Goal: Transaction & Acquisition: Purchase product/service

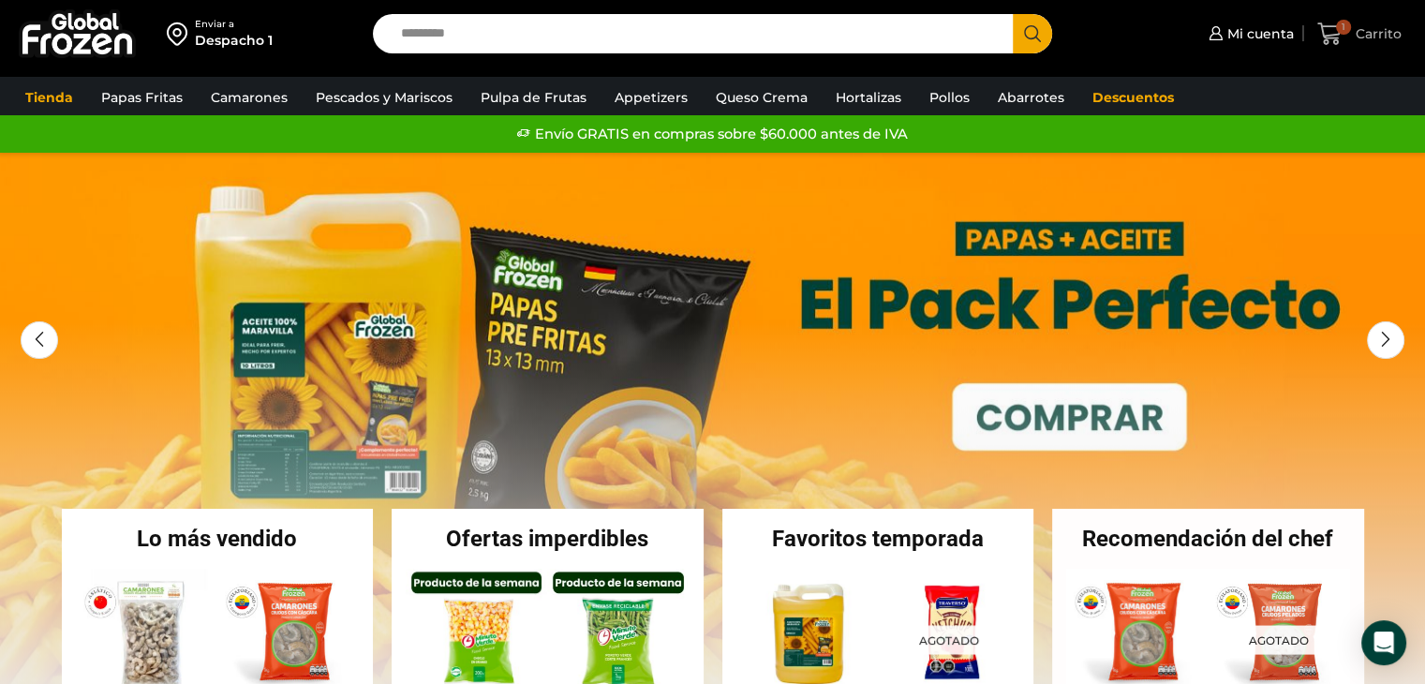
click at [1347, 35] on span "1" at bounding box center [1334, 34] width 33 height 25
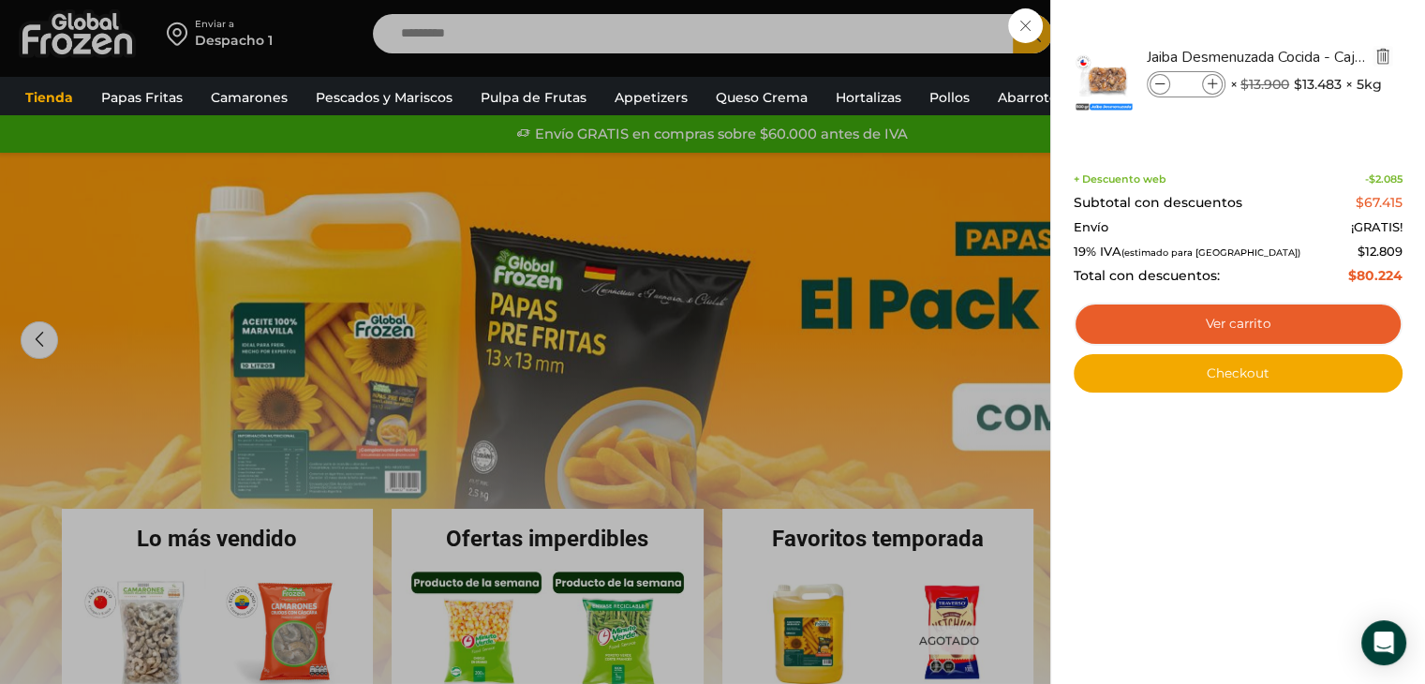
click at [1383, 51] on img "Eliminar Jaiba Desmenuzada Cocida - Caja 5 kg del carrito" at bounding box center [1383, 56] width 17 height 17
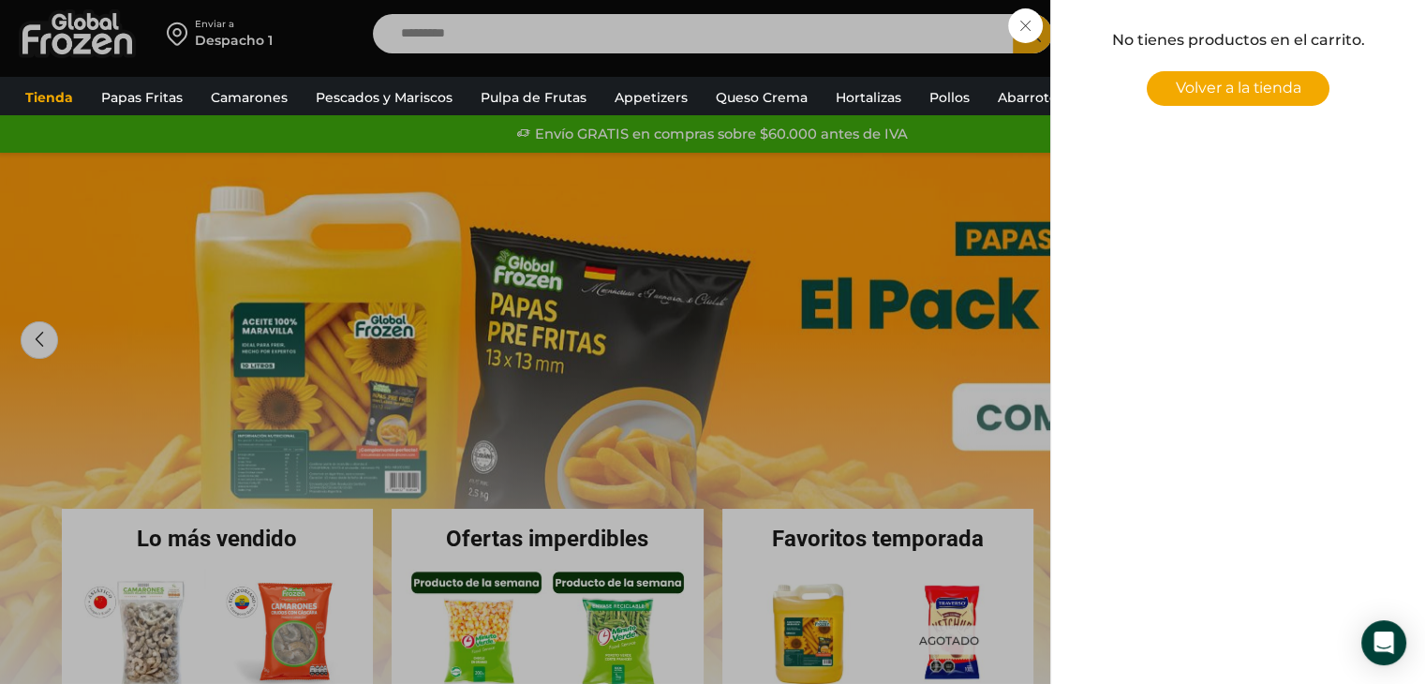
click at [1244, 92] on span "Volver a la tienda" at bounding box center [1239, 88] width 126 height 18
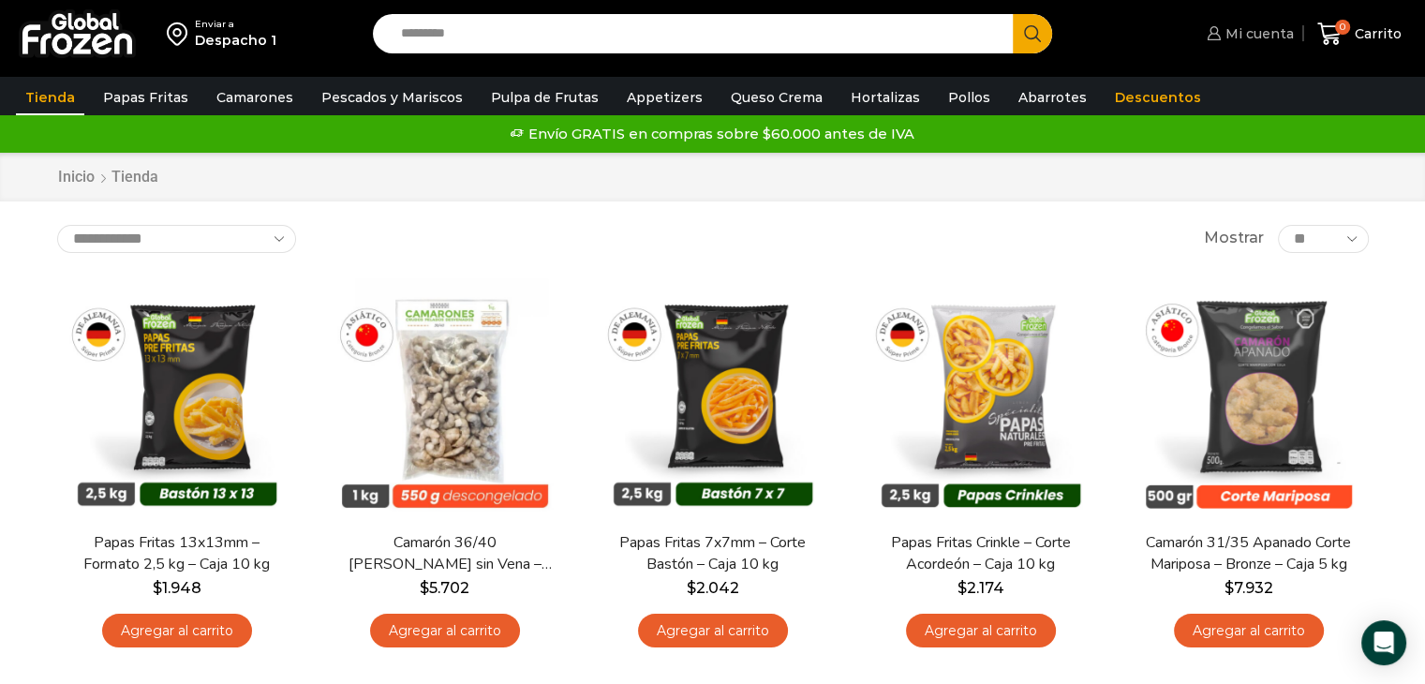
click at [1249, 47] on link "Mi cuenta" at bounding box center [1248, 33] width 92 height 37
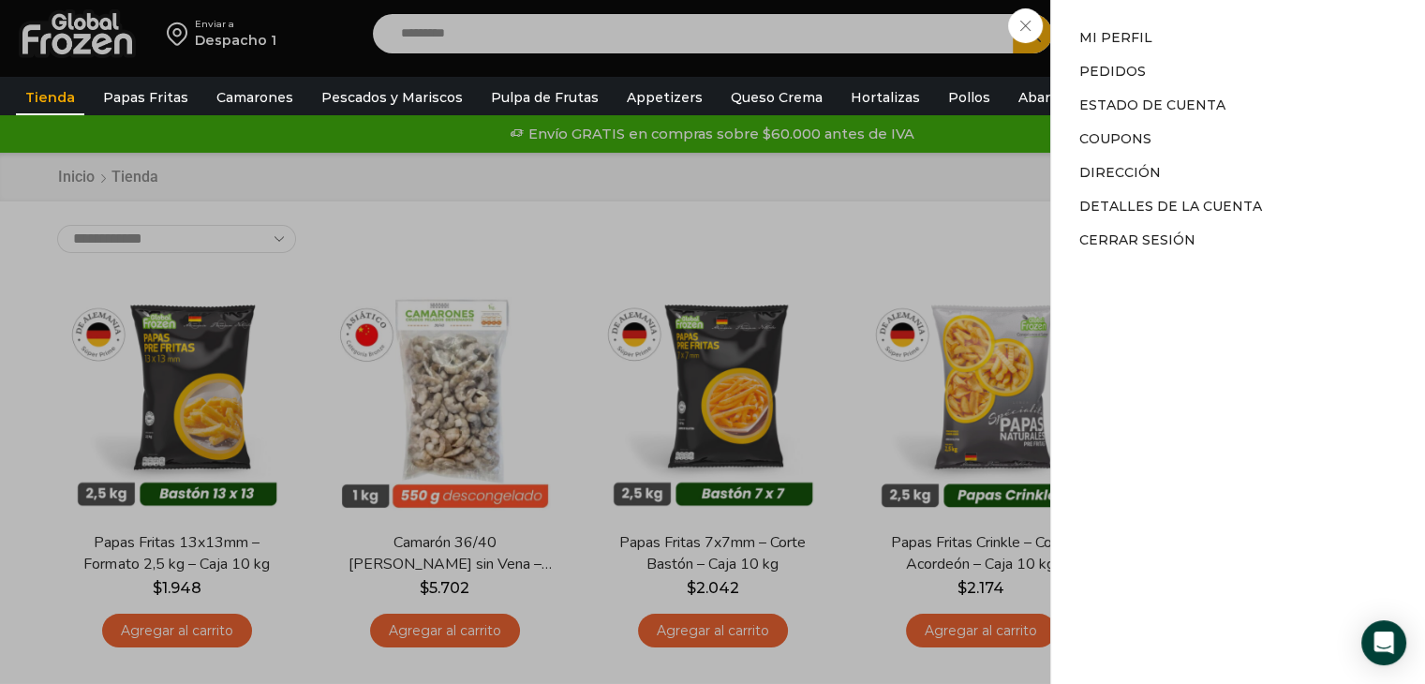
click at [1202, 52] on div "Mi cuenta Mi cuenta Mi perfil Pedidos Descargas Estado de Cuenta Coupons Direcc…" at bounding box center [1248, 33] width 92 height 37
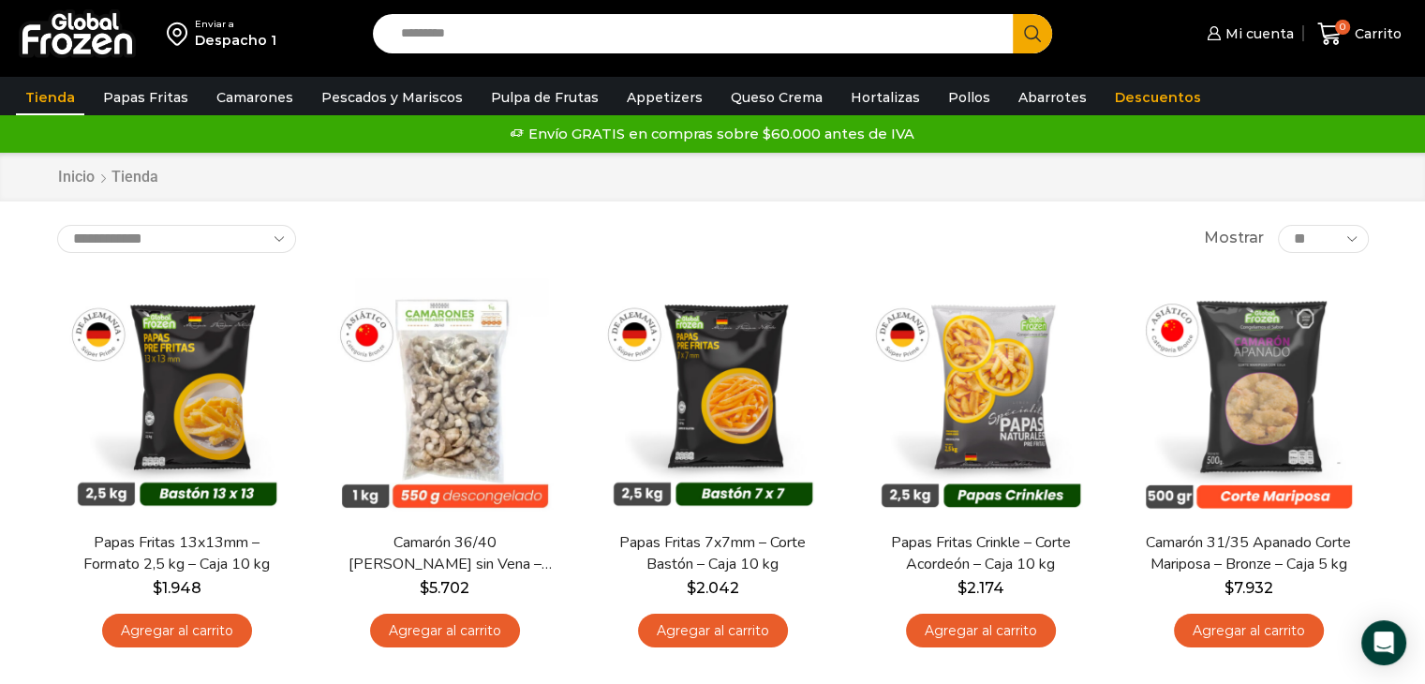
click at [247, 43] on div "Despacho 1" at bounding box center [236, 40] width 82 height 19
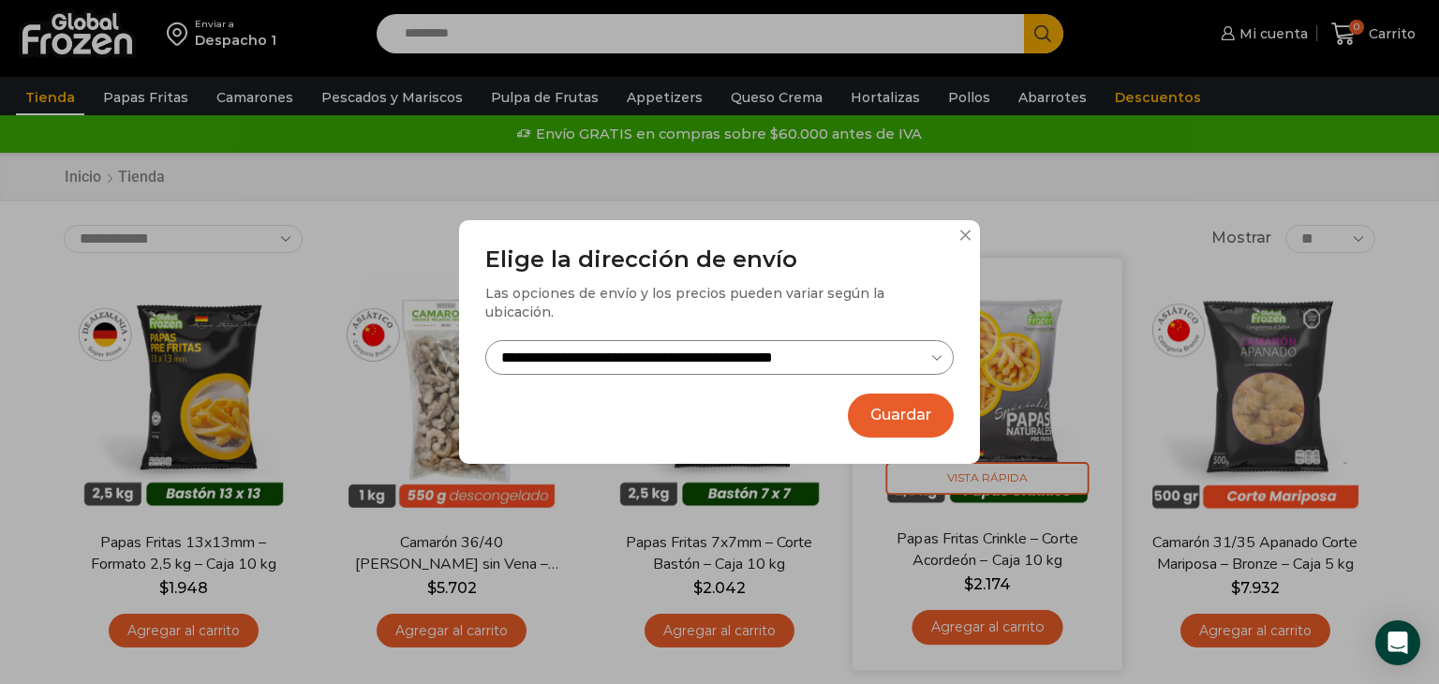
click at [911, 405] on button "Guardar" at bounding box center [901, 416] width 106 height 44
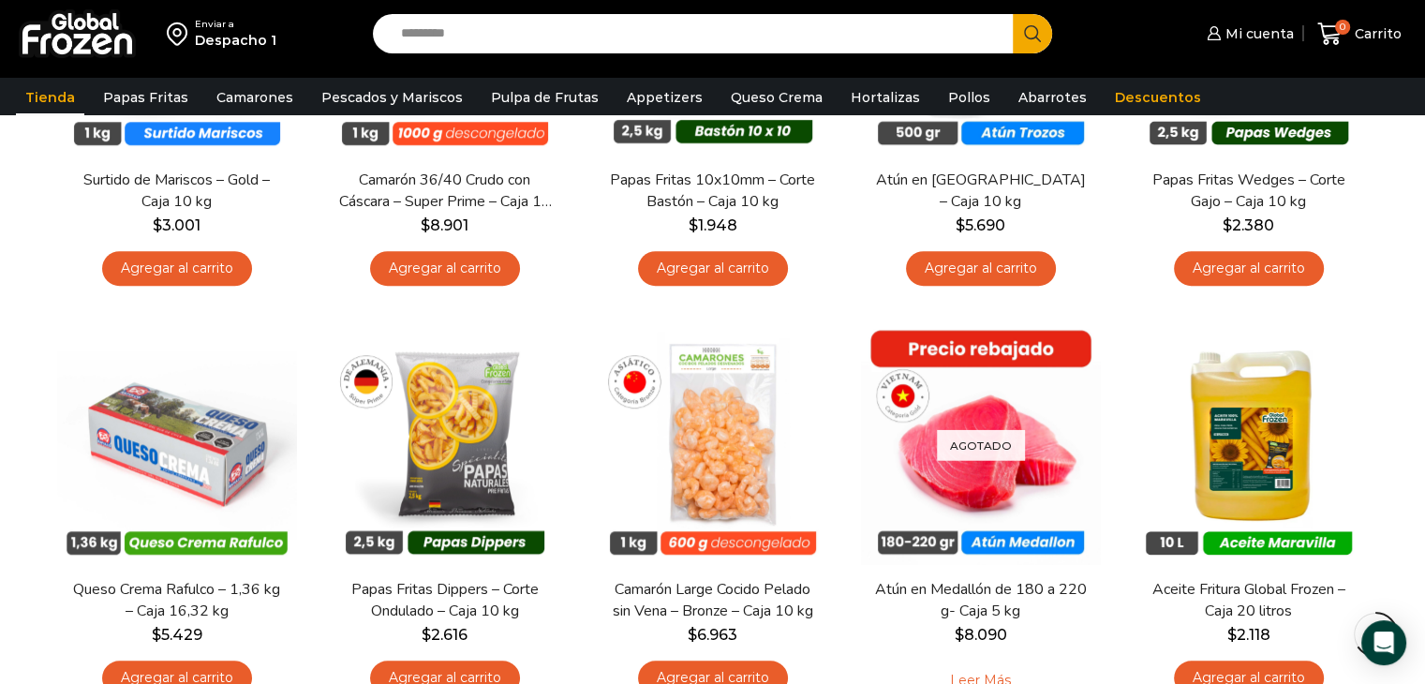
scroll to position [1218, 0]
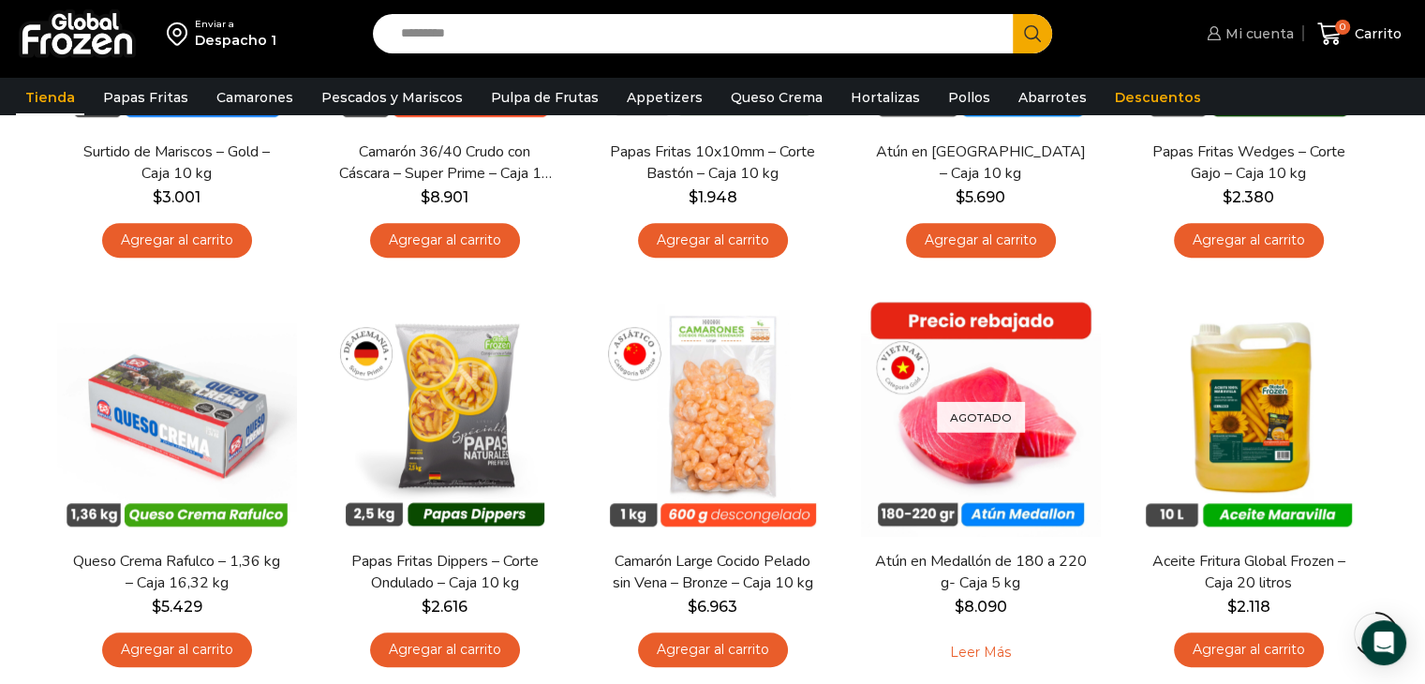
click at [1256, 37] on span "Mi cuenta" at bounding box center [1257, 33] width 73 height 19
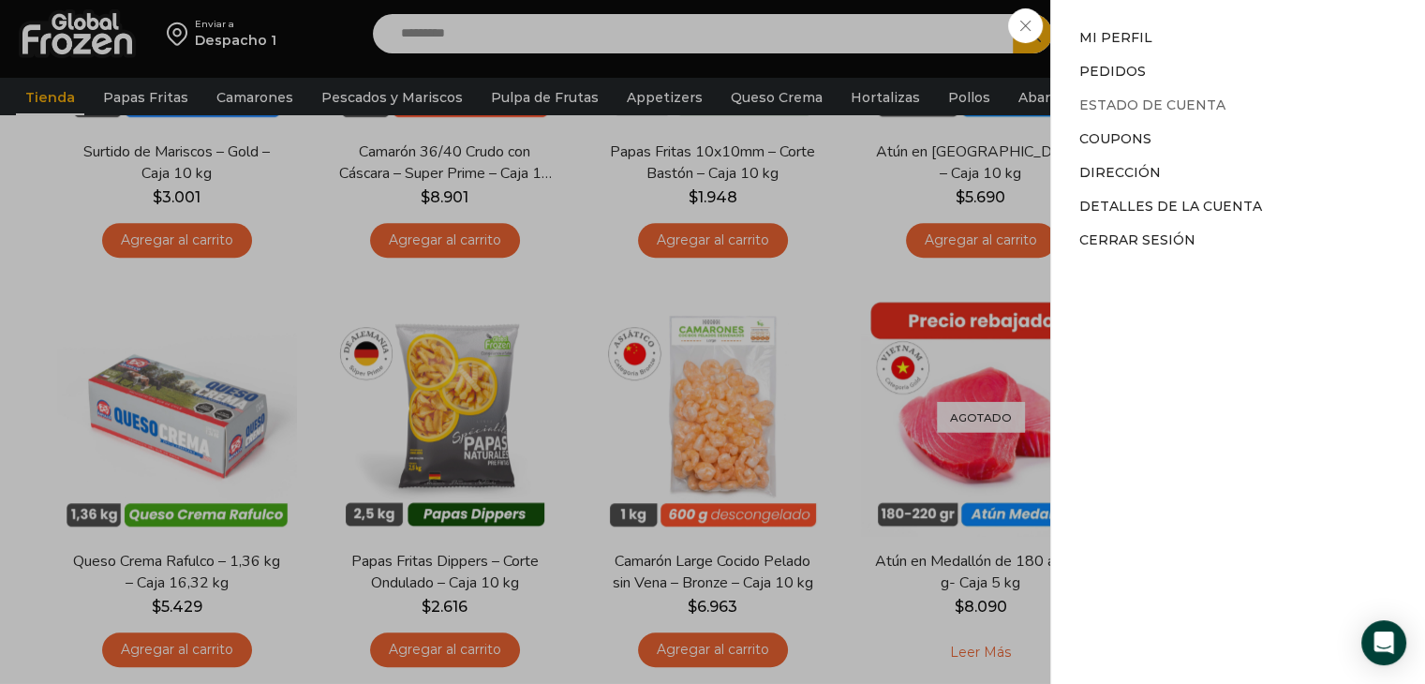
click at [1190, 106] on link "Estado de Cuenta" at bounding box center [1153, 105] width 146 height 17
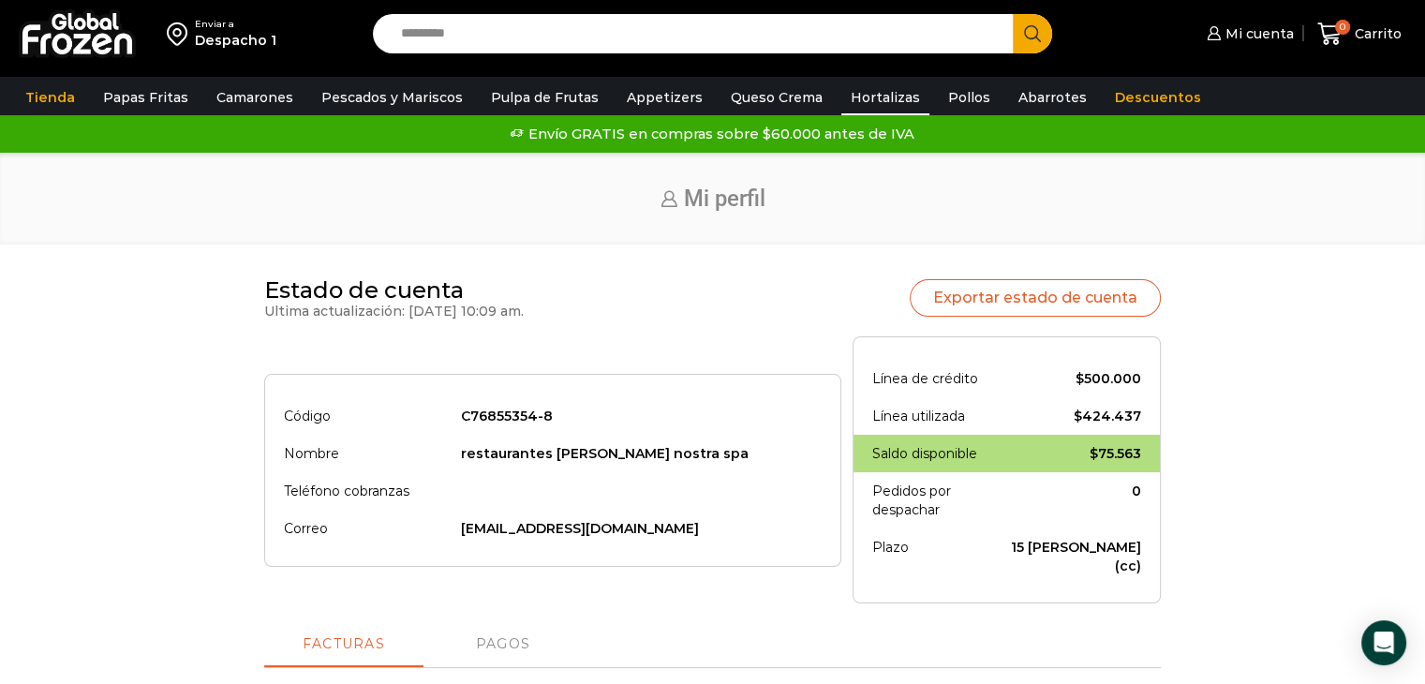
click at [880, 103] on link "Hortalizas" at bounding box center [886, 98] width 88 height 36
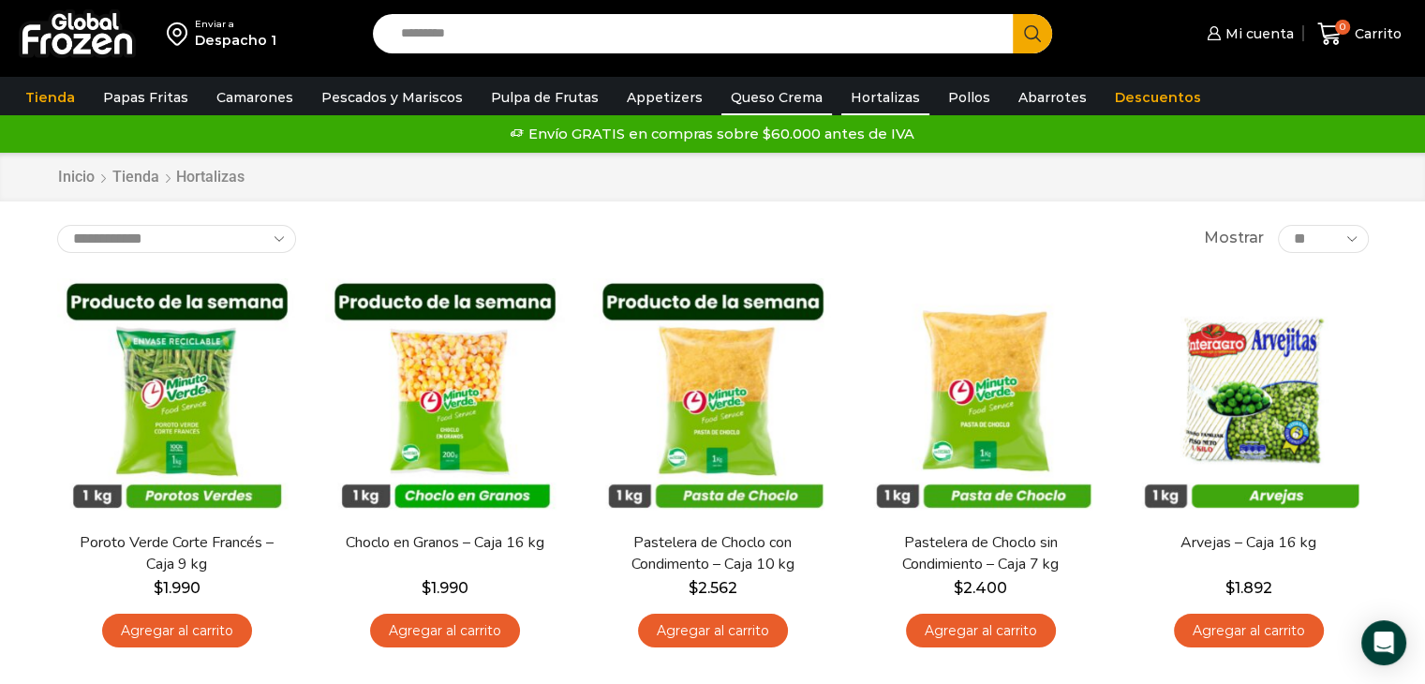
click at [745, 102] on link "Queso Crema" at bounding box center [777, 98] width 111 height 36
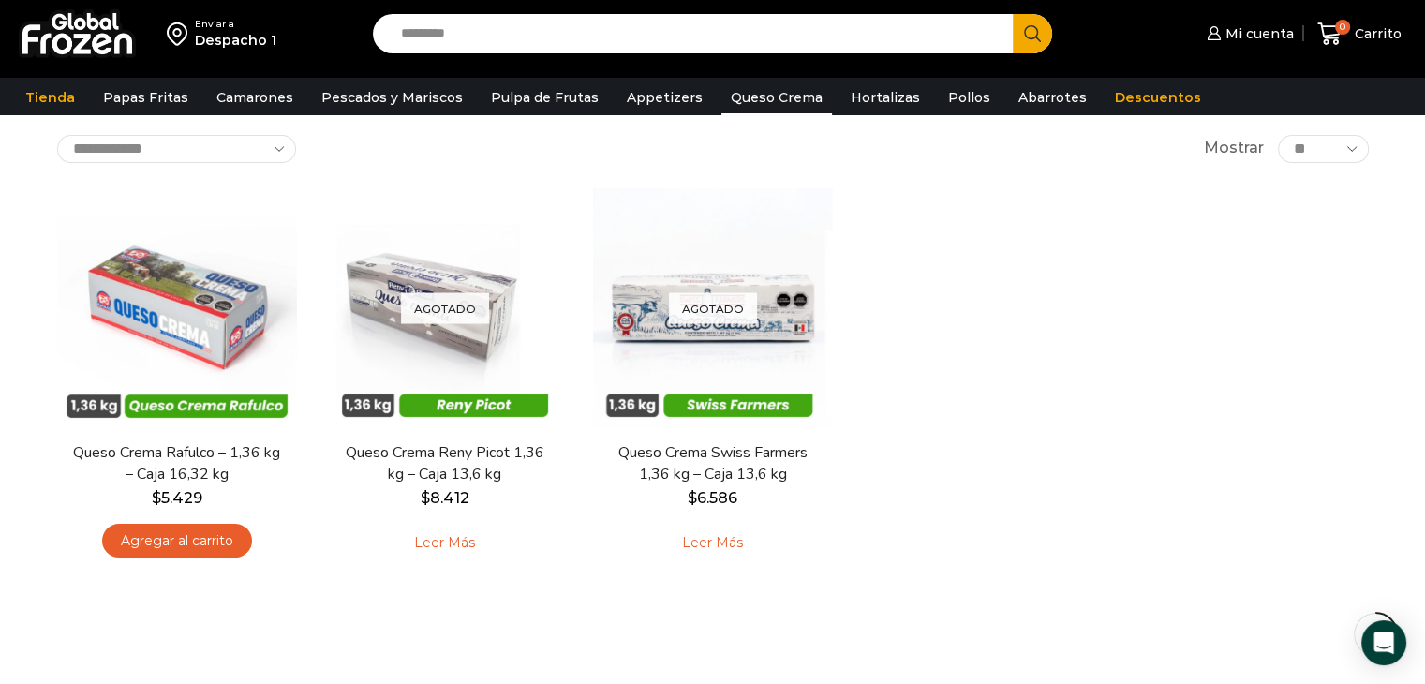
scroll to position [94, 0]
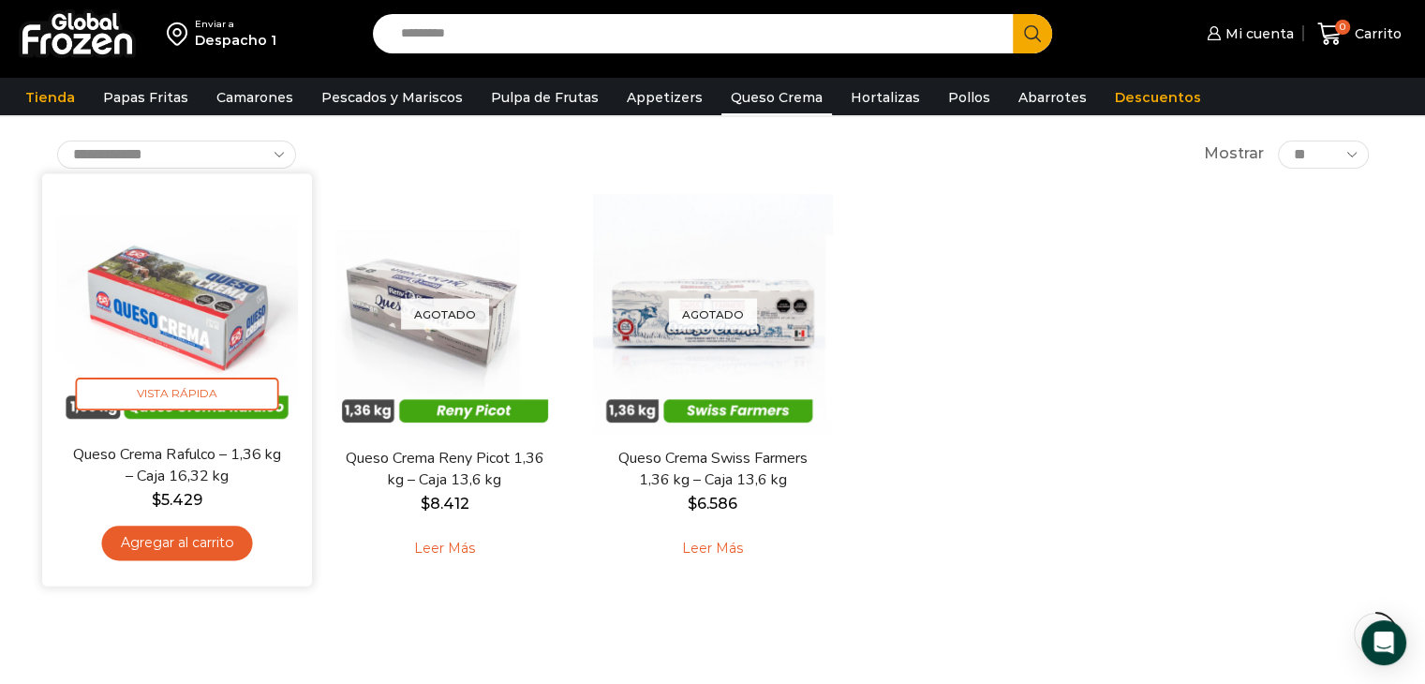
click at [213, 538] on link "Agregar al carrito" at bounding box center [176, 543] width 151 height 35
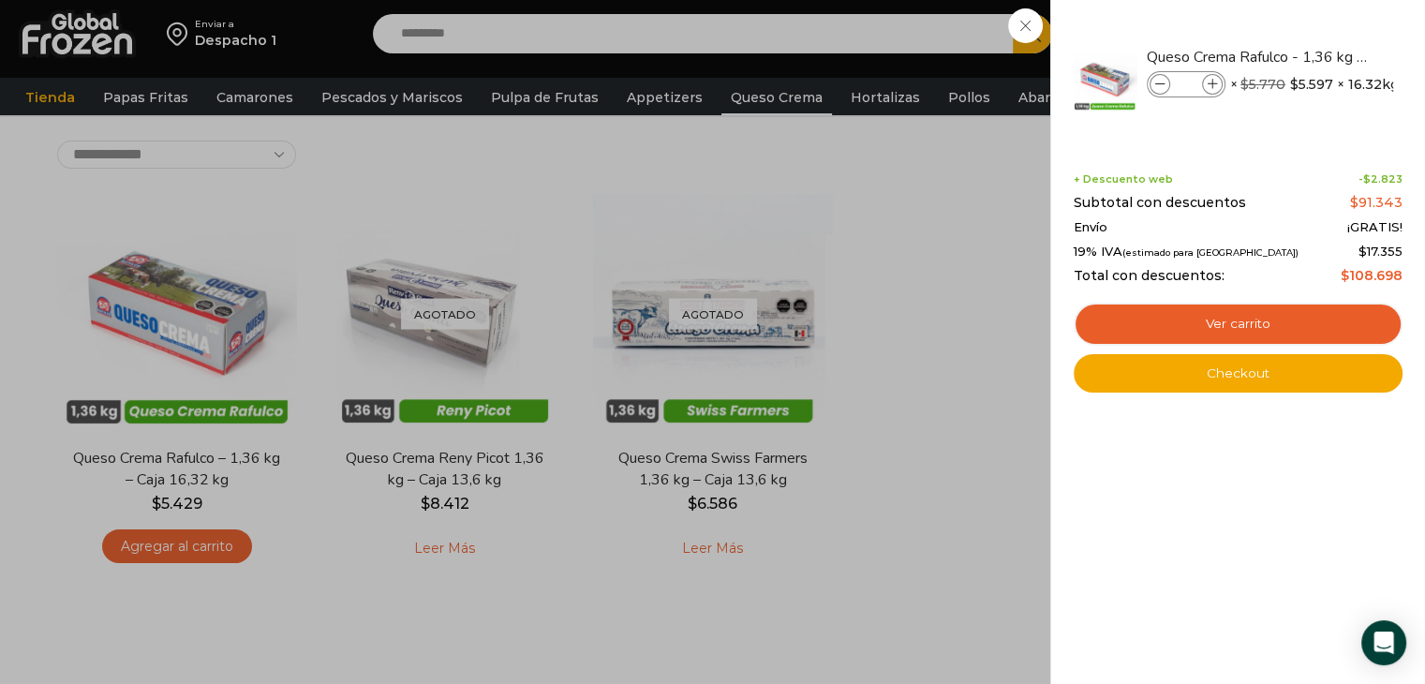
click at [1313, 33] on div "1 Carrito 1 1 Shopping Cart *" at bounding box center [1360, 34] width 94 height 44
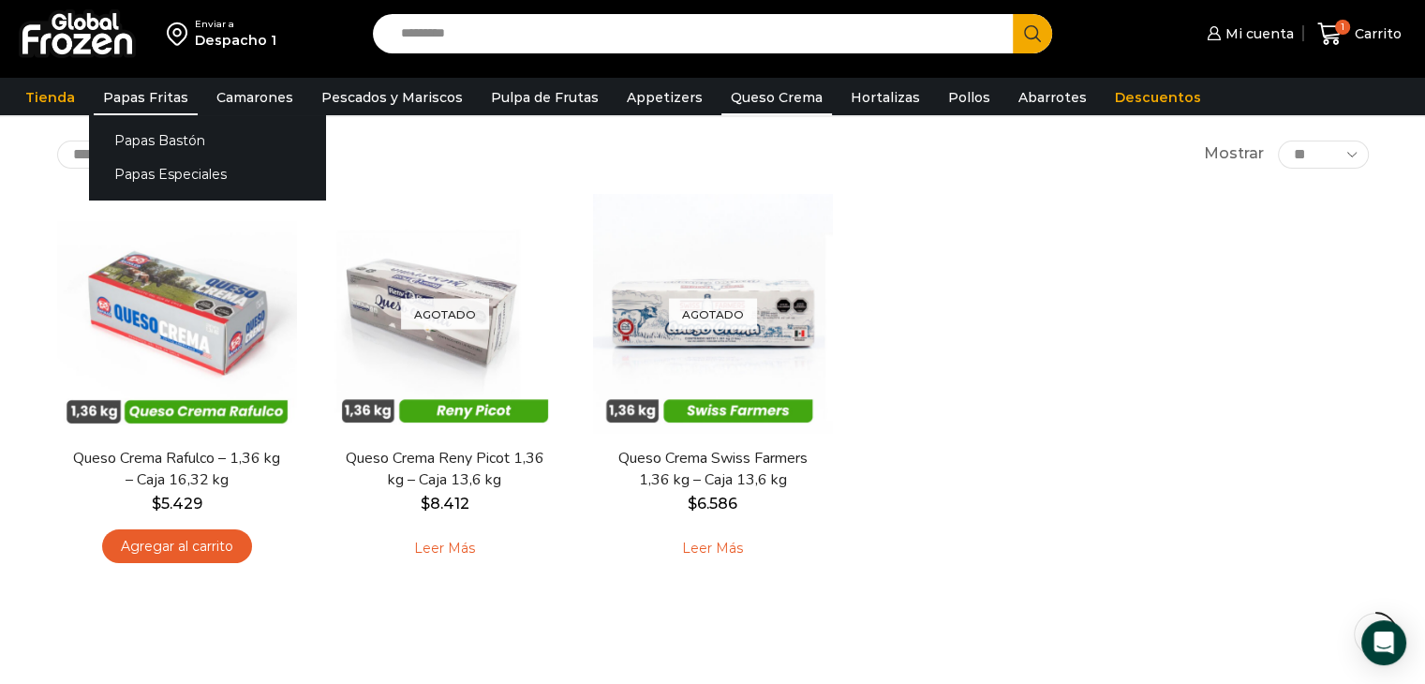
click at [143, 100] on link "Papas Fritas" at bounding box center [146, 98] width 104 height 36
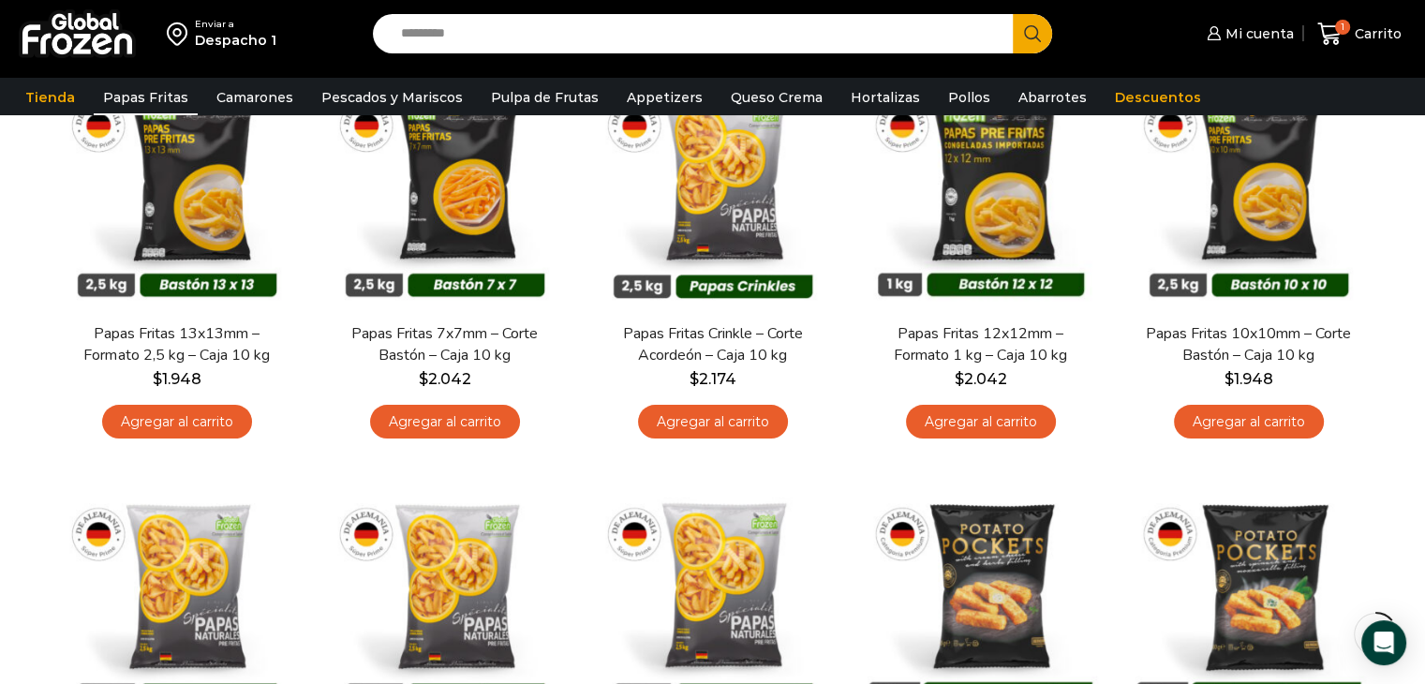
scroll to position [187, 0]
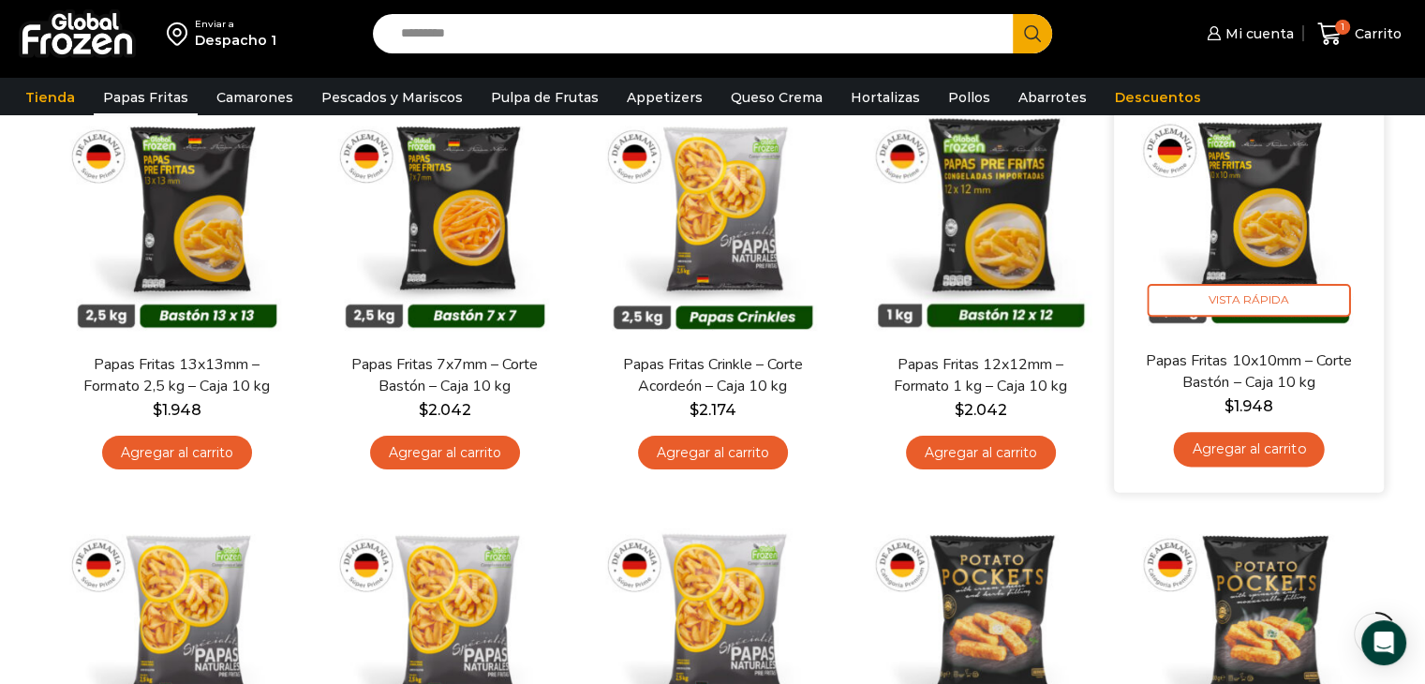
click at [1259, 452] on link "Agregar al carrito" at bounding box center [1248, 449] width 151 height 35
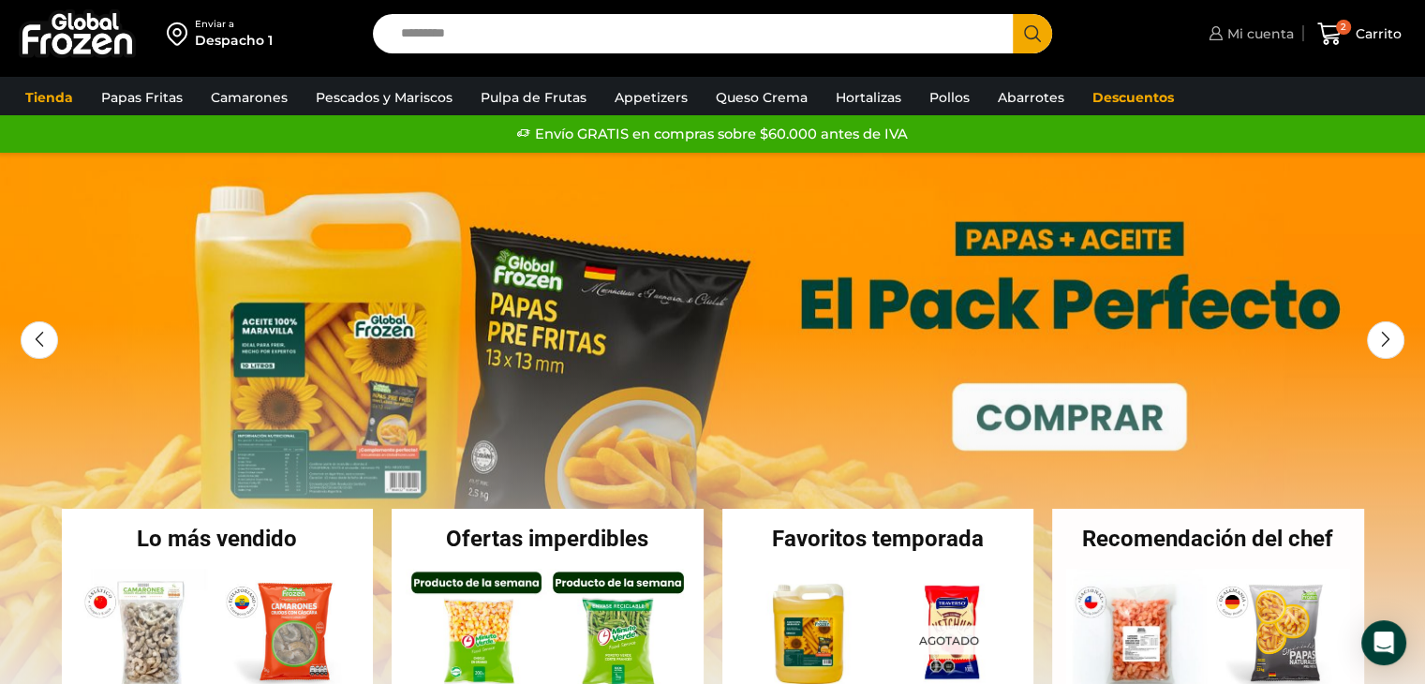
click at [1257, 29] on span "Mi cuenta" at bounding box center [1258, 33] width 71 height 19
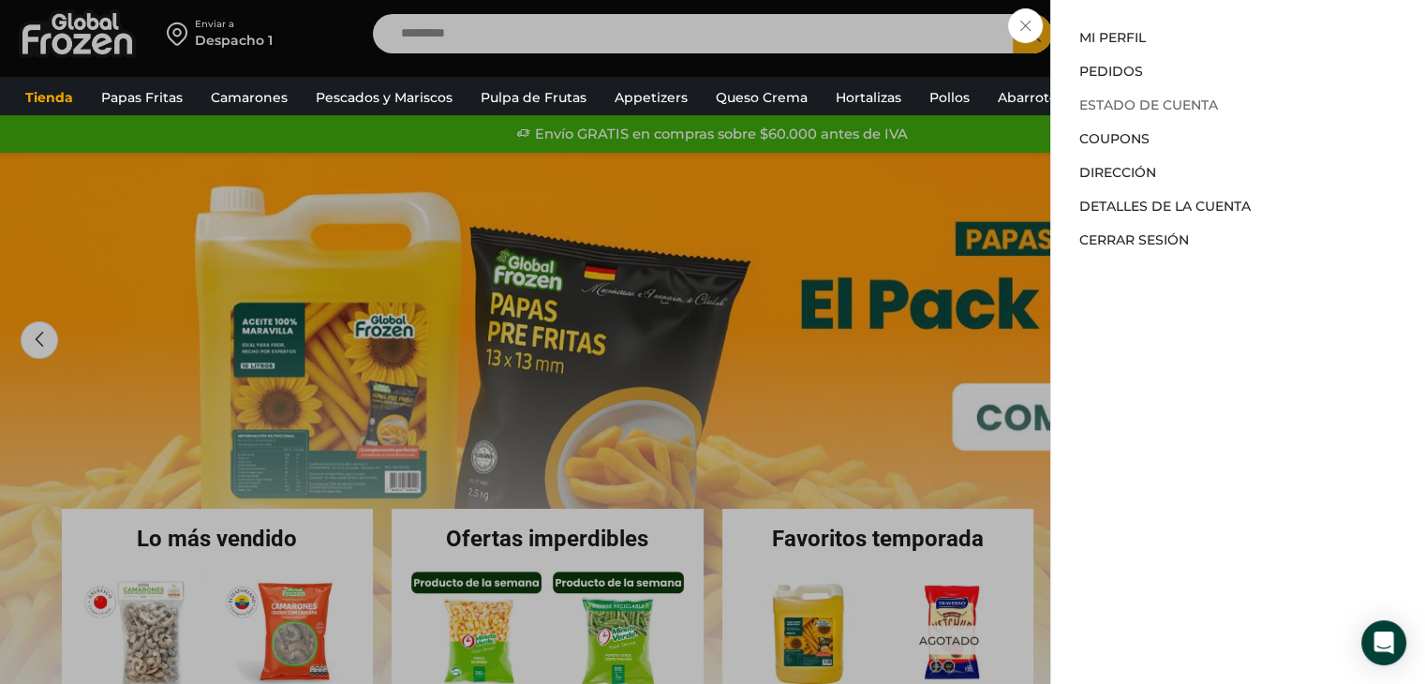
click at [1179, 98] on link "Estado de Cuenta" at bounding box center [1149, 105] width 139 height 17
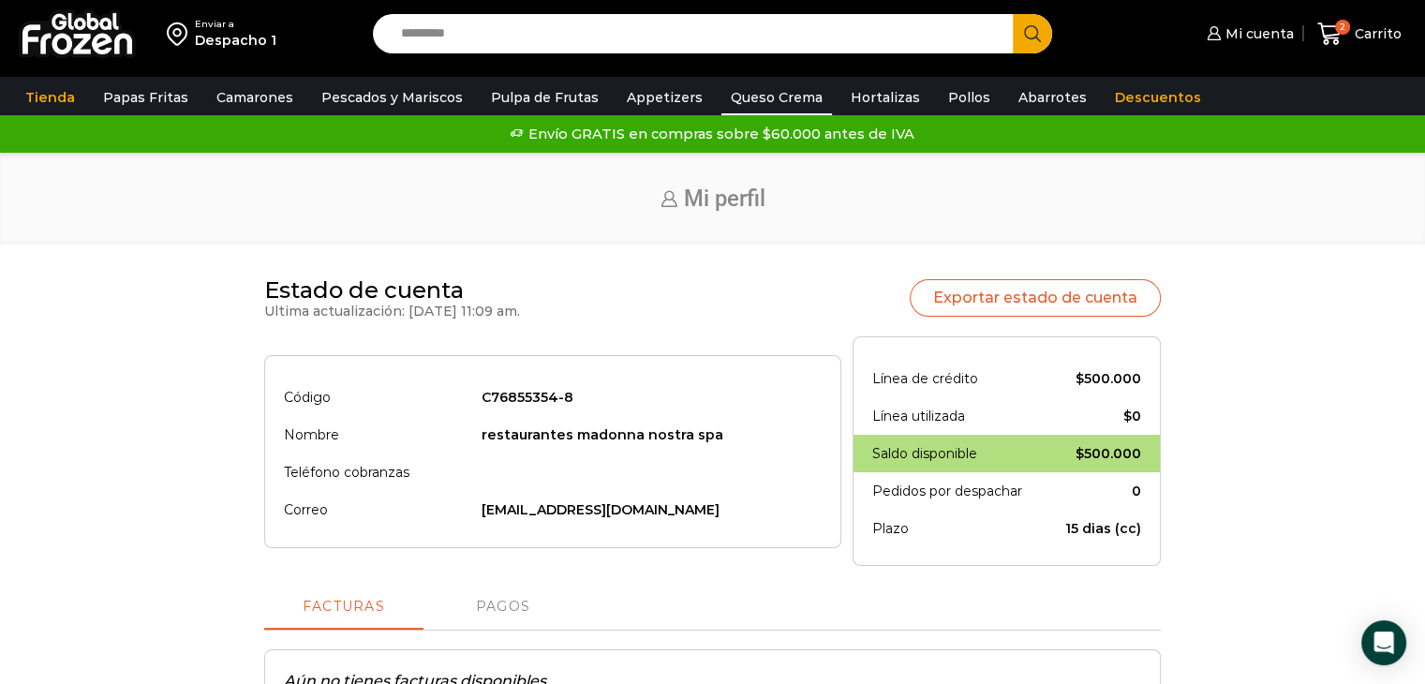
click at [785, 98] on link "Queso Crema" at bounding box center [777, 98] width 111 height 36
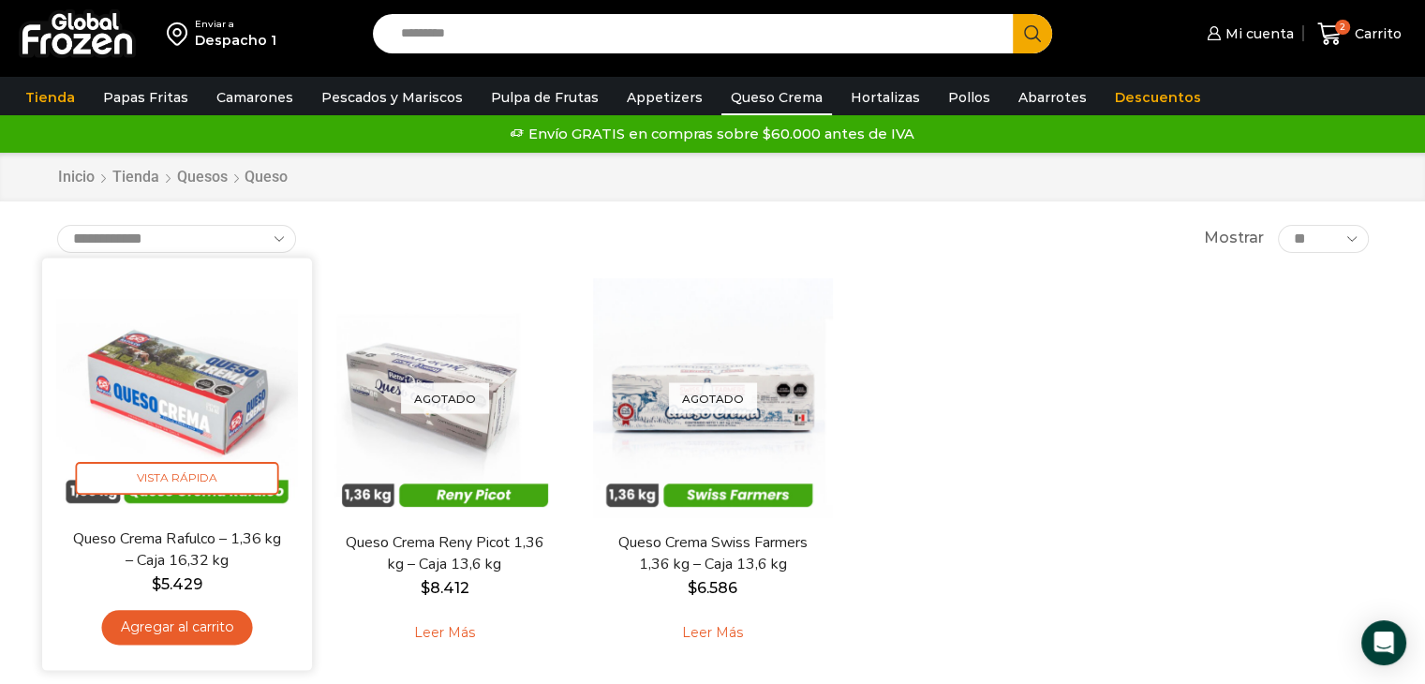
click at [171, 636] on link "Agregar al carrito" at bounding box center [176, 627] width 151 height 35
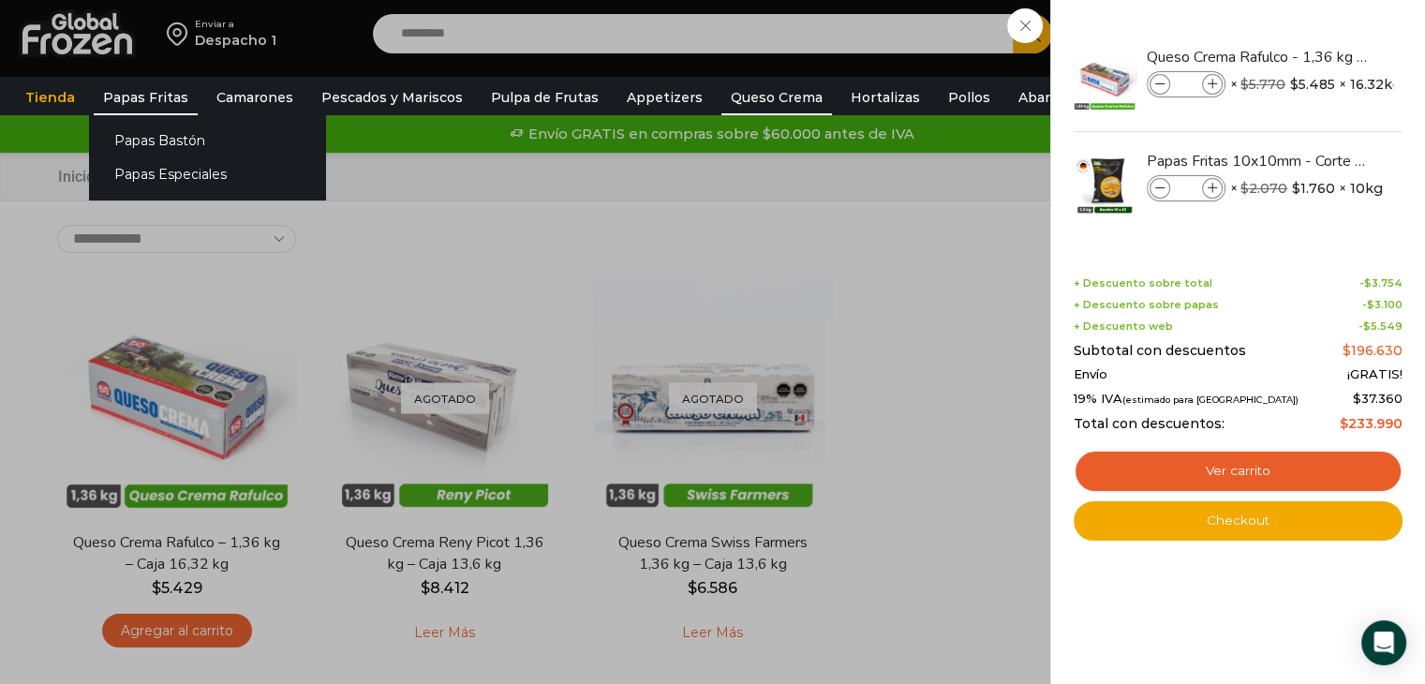
click at [138, 92] on link "Papas Fritas" at bounding box center [146, 98] width 104 height 36
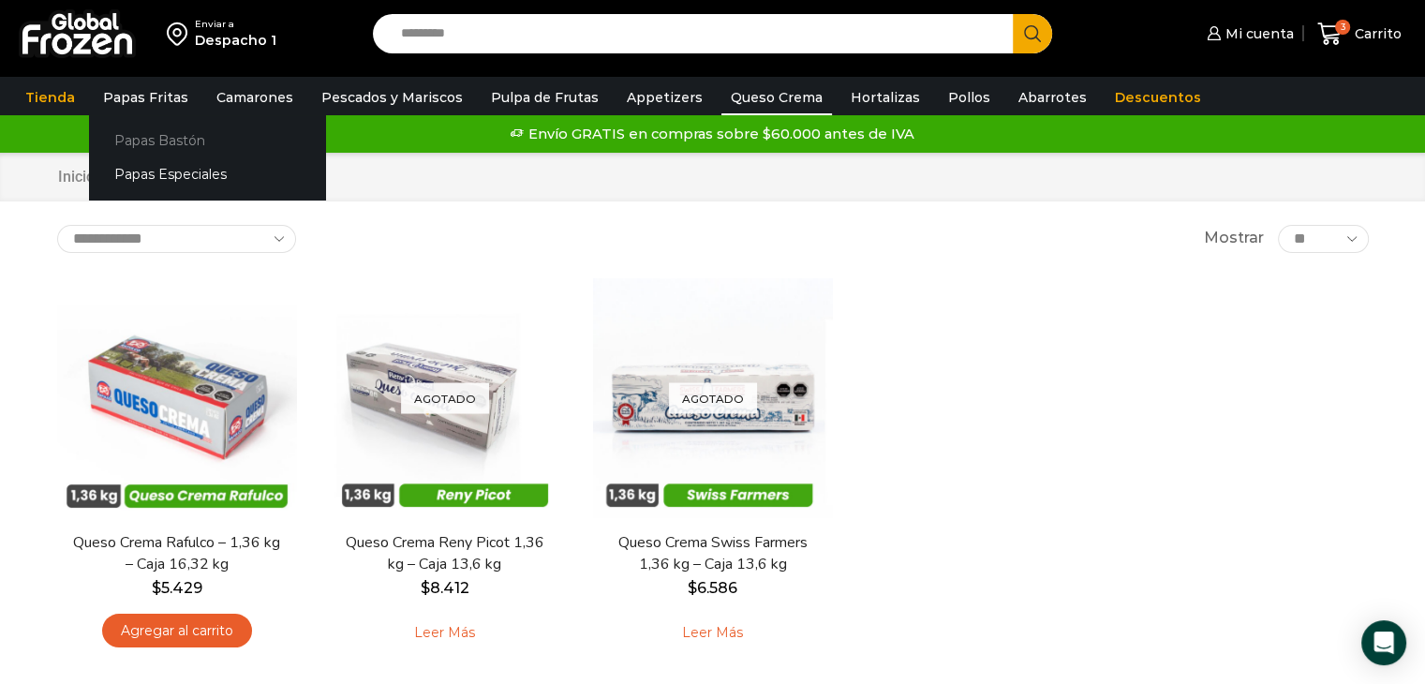
click at [153, 134] on link "Papas Bastón" at bounding box center [207, 140] width 236 height 35
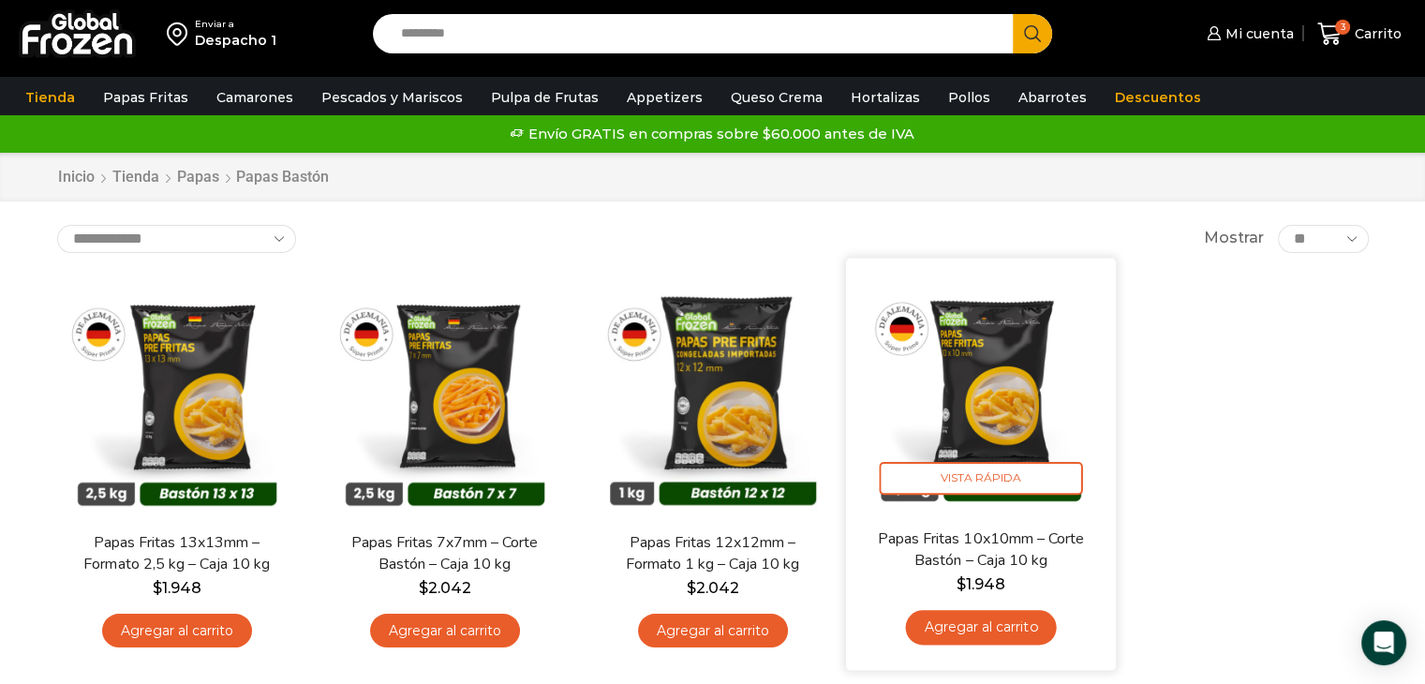
click at [977, 639] on link "Agregar al carrito" at bounding box center [980, 627] width 151 height 35
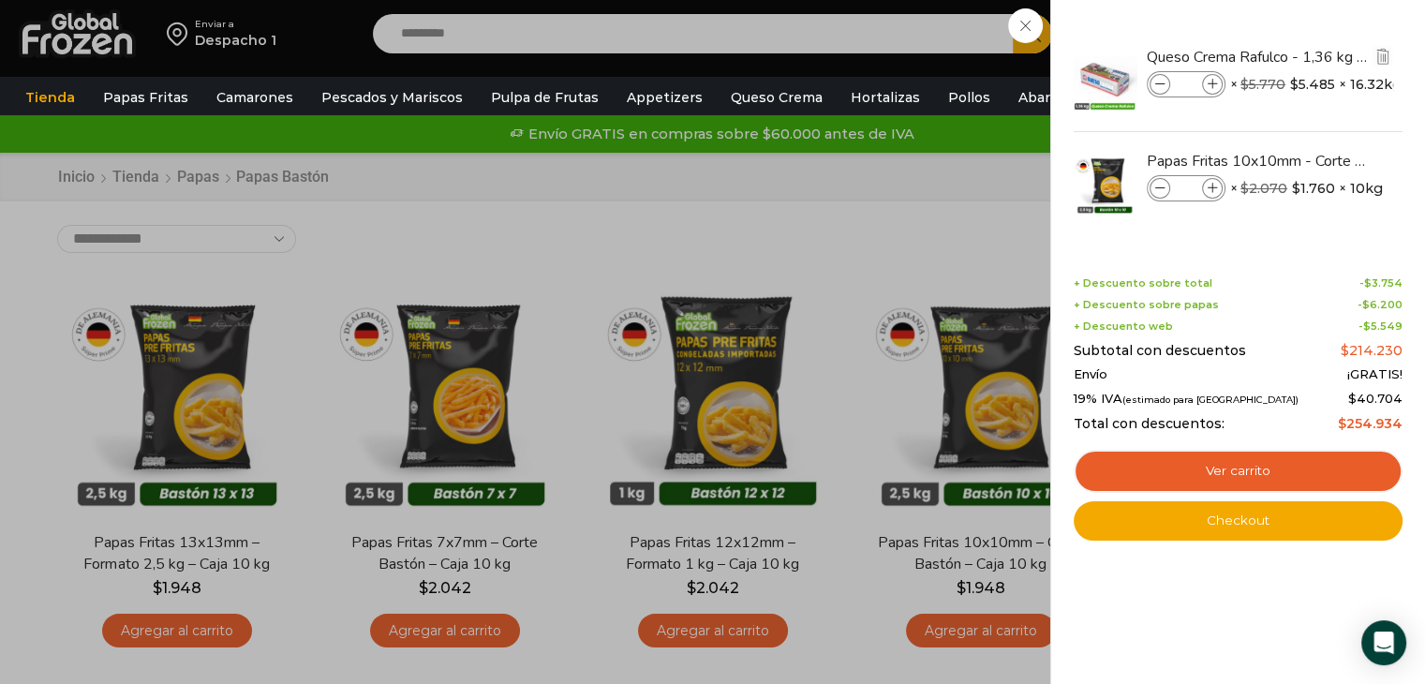
click at [1157, 82] on icon at bounding box center [1161, 85] width 10 height 10
type input "*"
click at [1208, 187] on icon at bounding box center [1213, 189] width 10 height 10
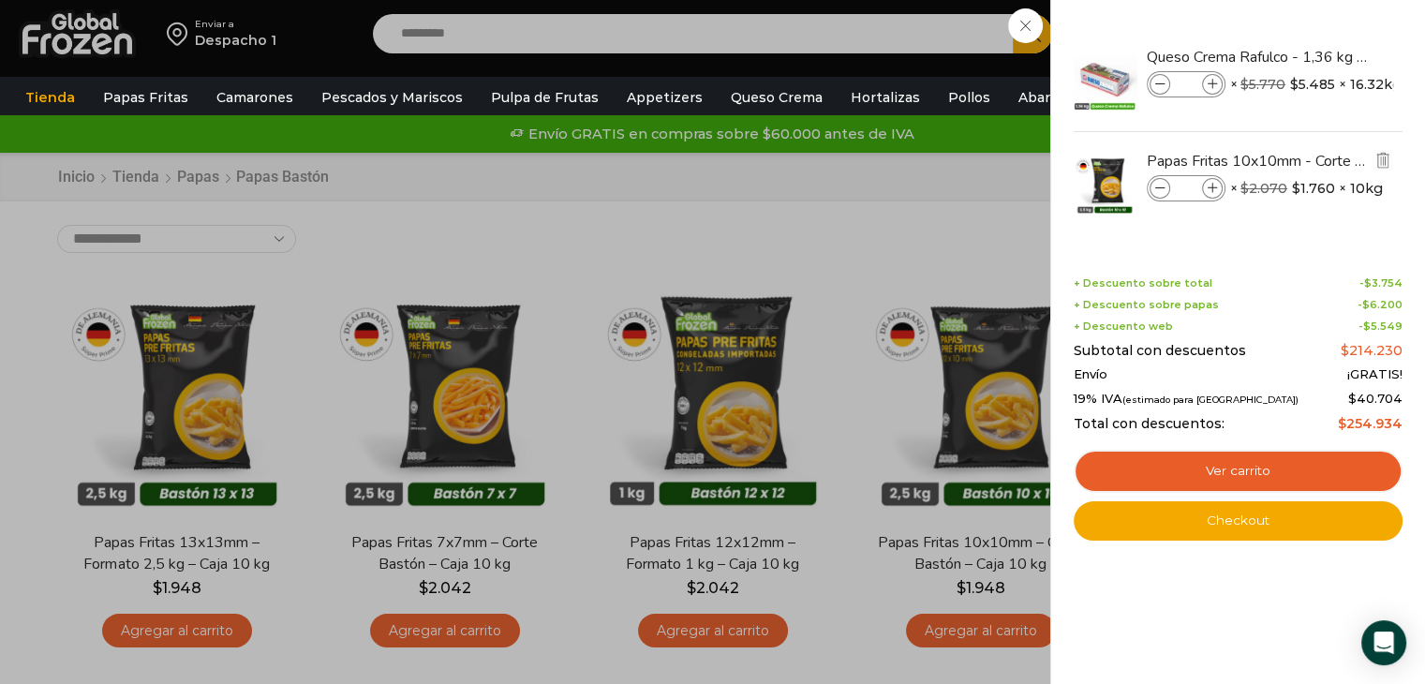
click at [1208, 187] on icon at bounding box center [1213, 189] width 10 height 10
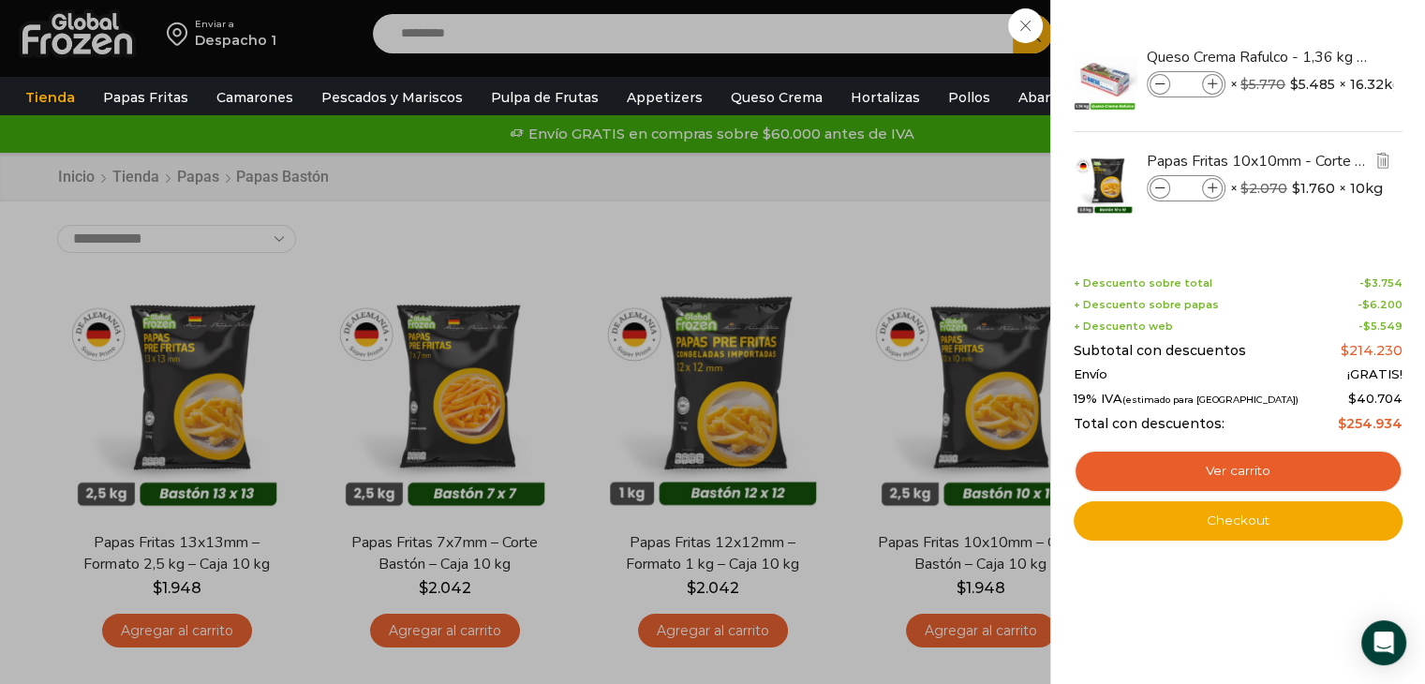
click at [1208, 187] on icon at bounding box center [1213, 189] width 10 height 10
click at [1157, 189] on icon at bounding box center [1161, 189] width 10 height 10
type input "**"
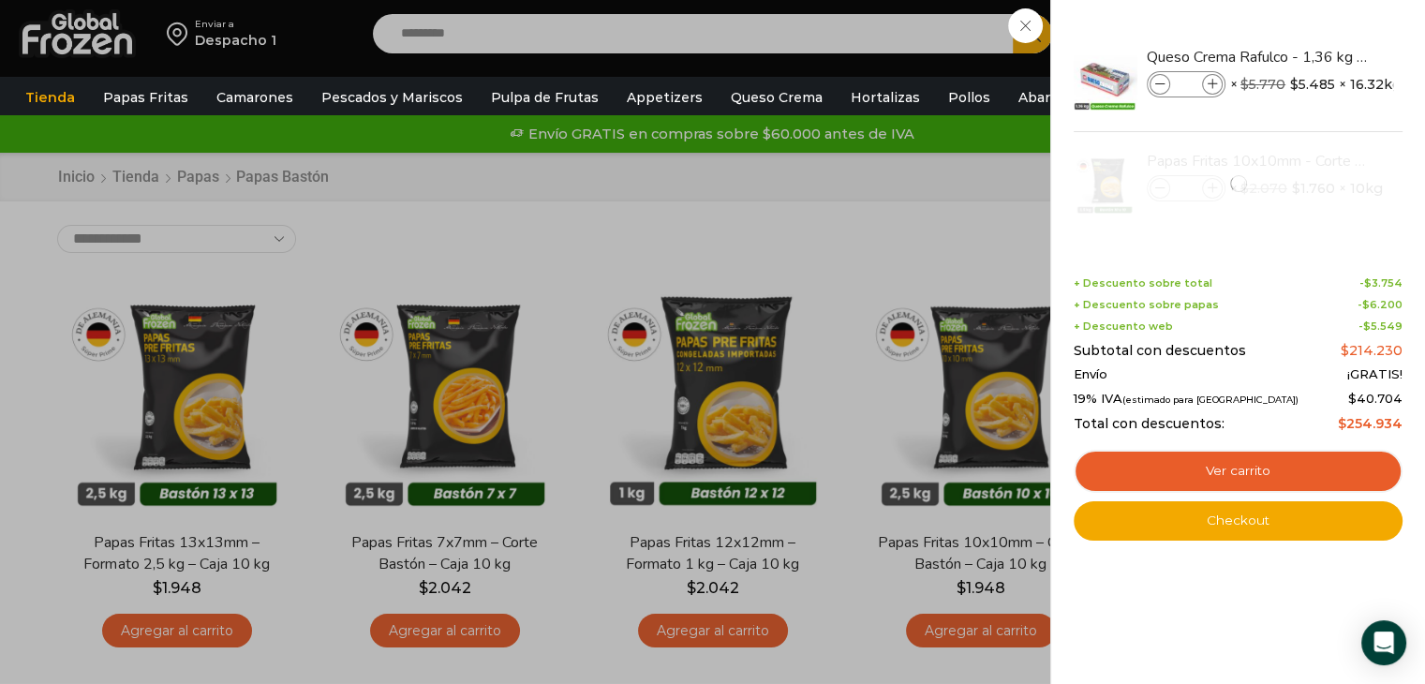
click at [1313, 56] on div "4 Carrito 4 4 Shopping Cart *" at bounding box center [1360, 34] width 94 height 44
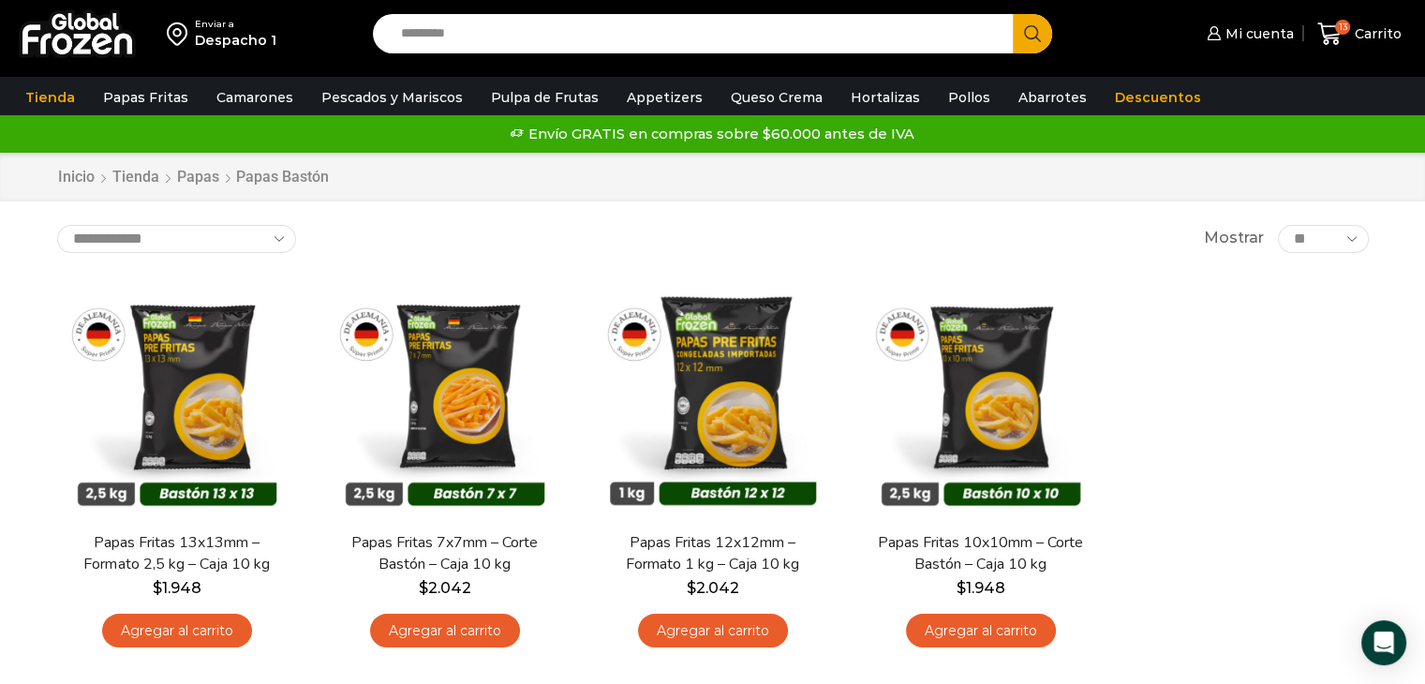
click at [570, 32] on input "Search input" at bounding box center [698, 33] width 613 height 39
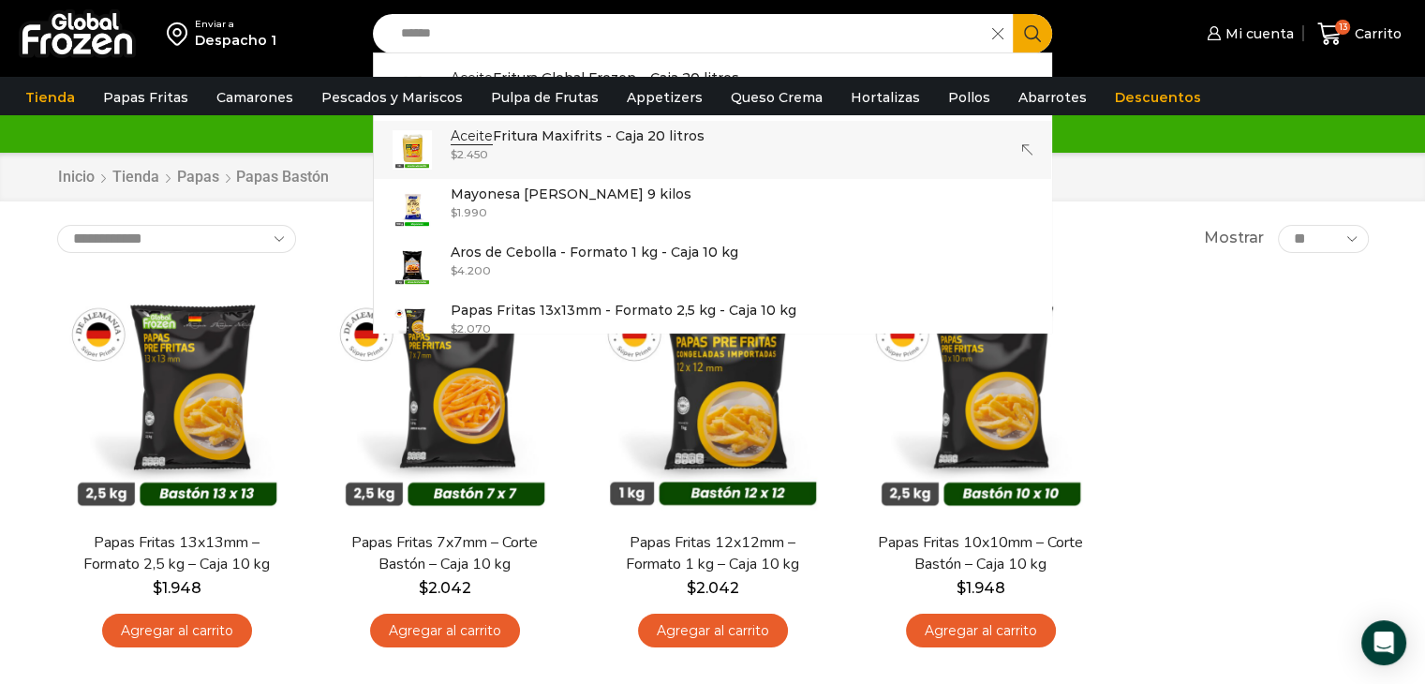
click at [542, 139] on p "Aceite Fritura Maxifrits - Caja 20 litros" at bounding box center [578, 136] width 254 height 21
type input "**********"
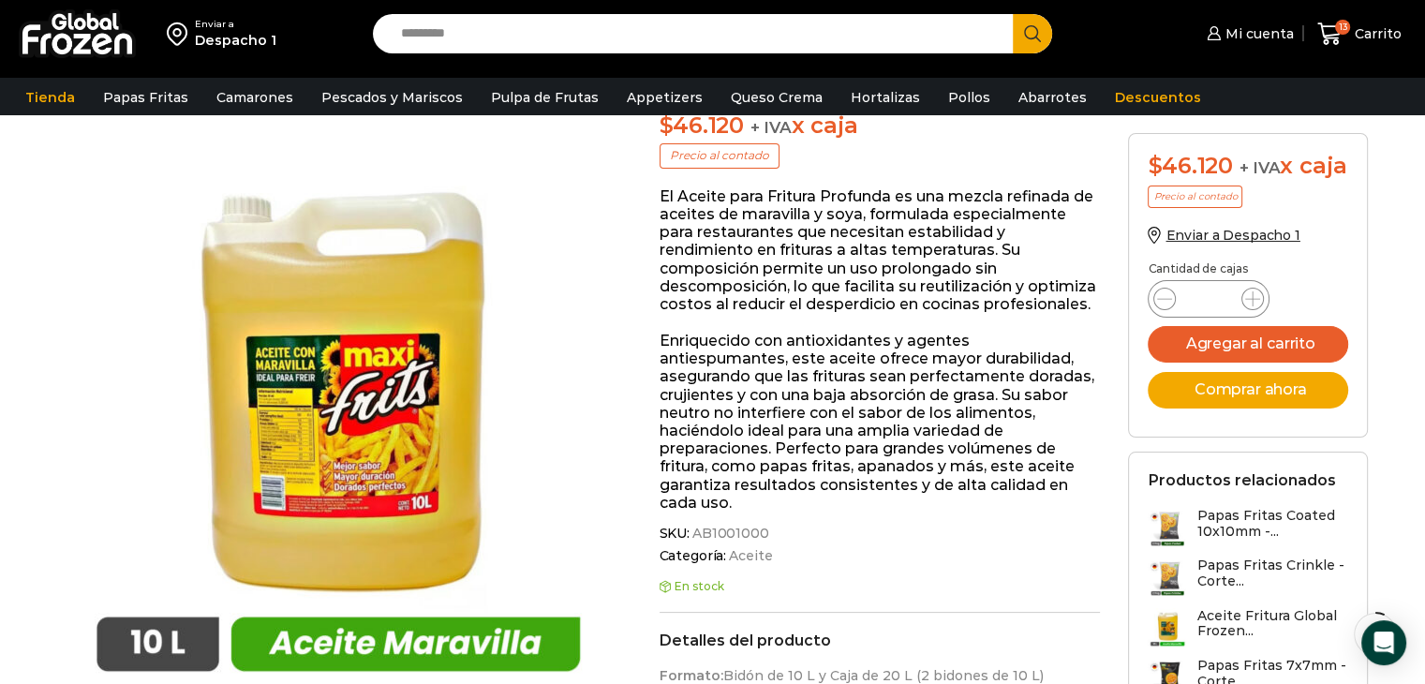
scroll to position [281, 0]
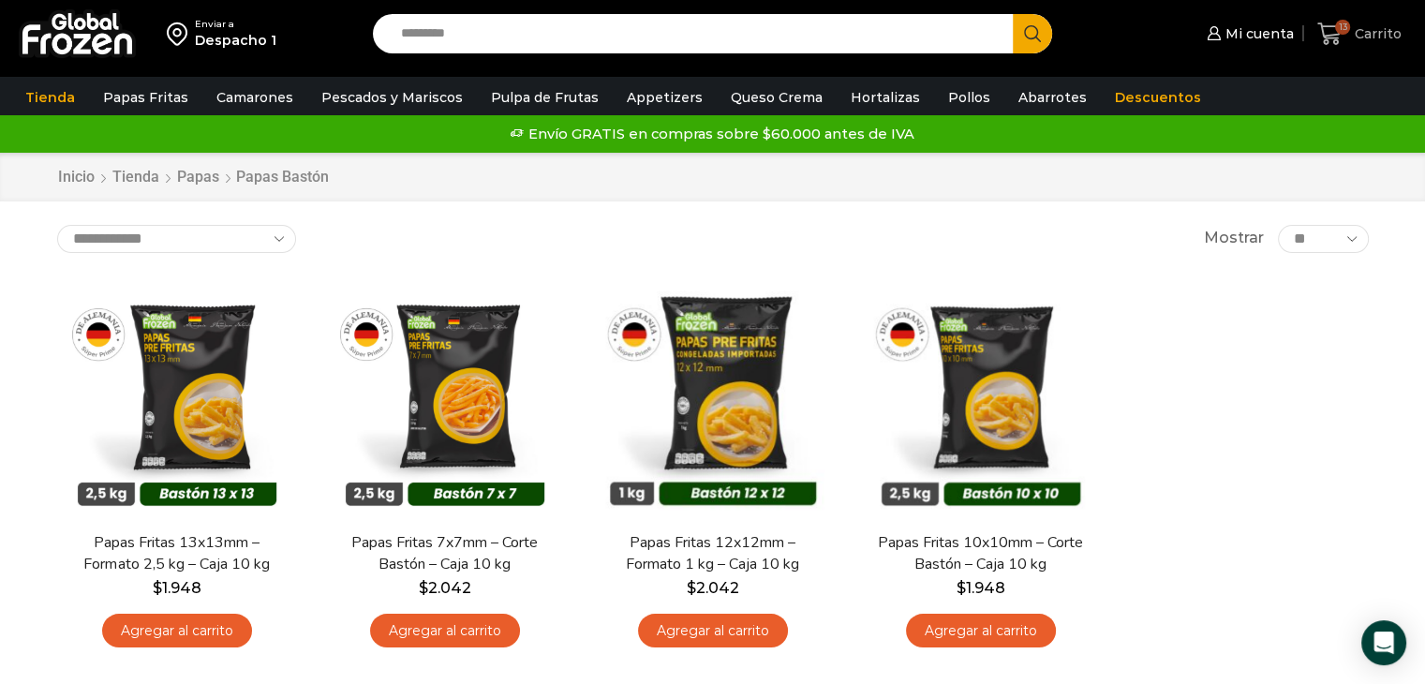
click at [1361, 31] on span "Carrito" at bounding box center [1376, 33] width 52 height 19
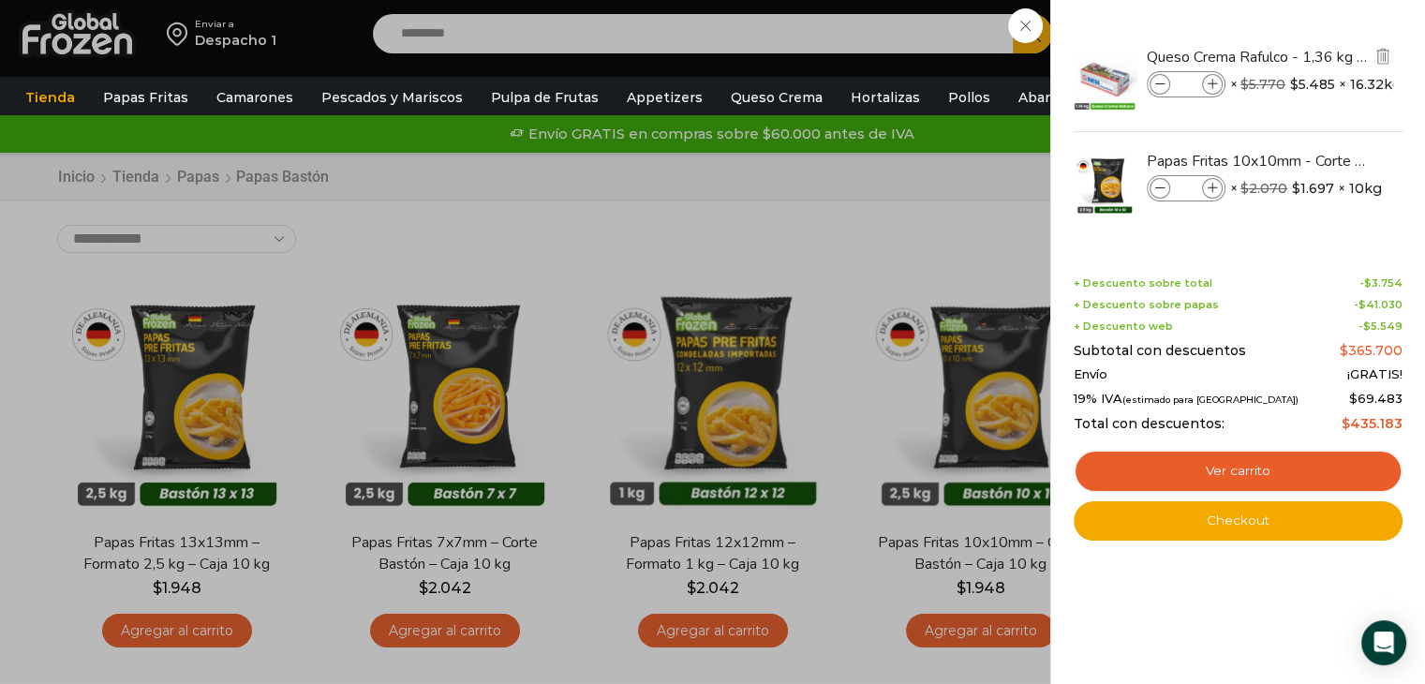
click at [1208, 86] on icon at bounding box center [1213, 85] width 10 height 10
type input "*"
click at [1163, 87] on icon at bounding box center [1161, 85] width 10 height 10
type input "*"
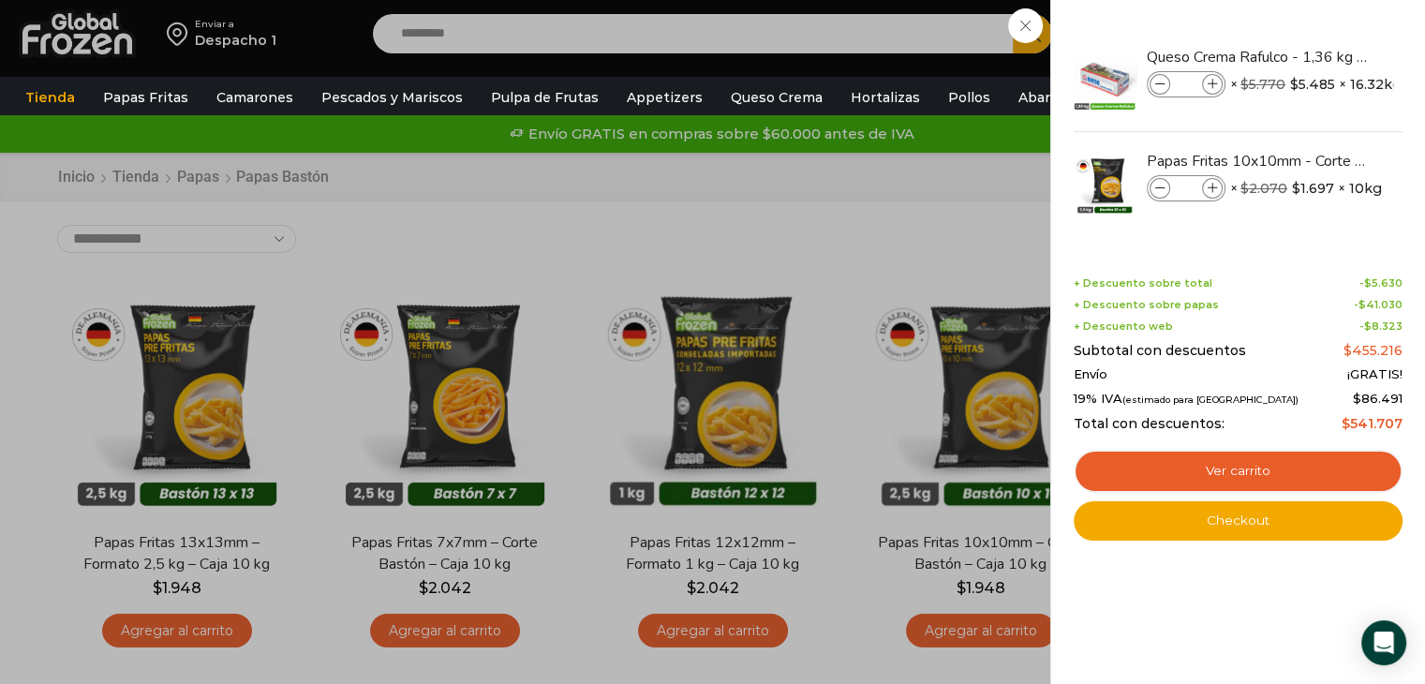
click at [1269, 249] on div "Shopping cart (14) + Descuento sobre total - $ 5.630 + Descuento sobre papas - …" at bounding box center [1238, 394] width 329 height 291
click at [1313, 56] on div "12 Carrito 12 12 Shopping Cart" at bounding box center [1360, 34] width 94 height 44
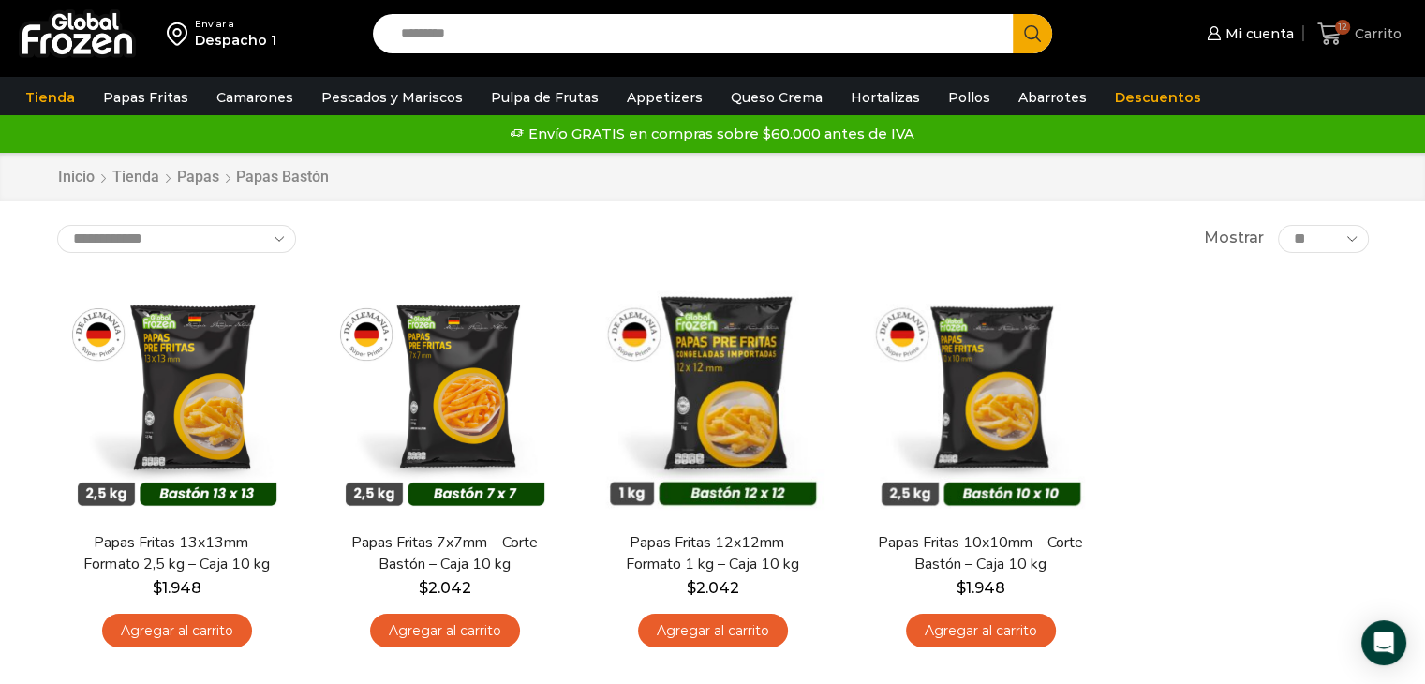
click at [1346, 27] on span "12" at bounding box center [1342, 27] width 15 height 15
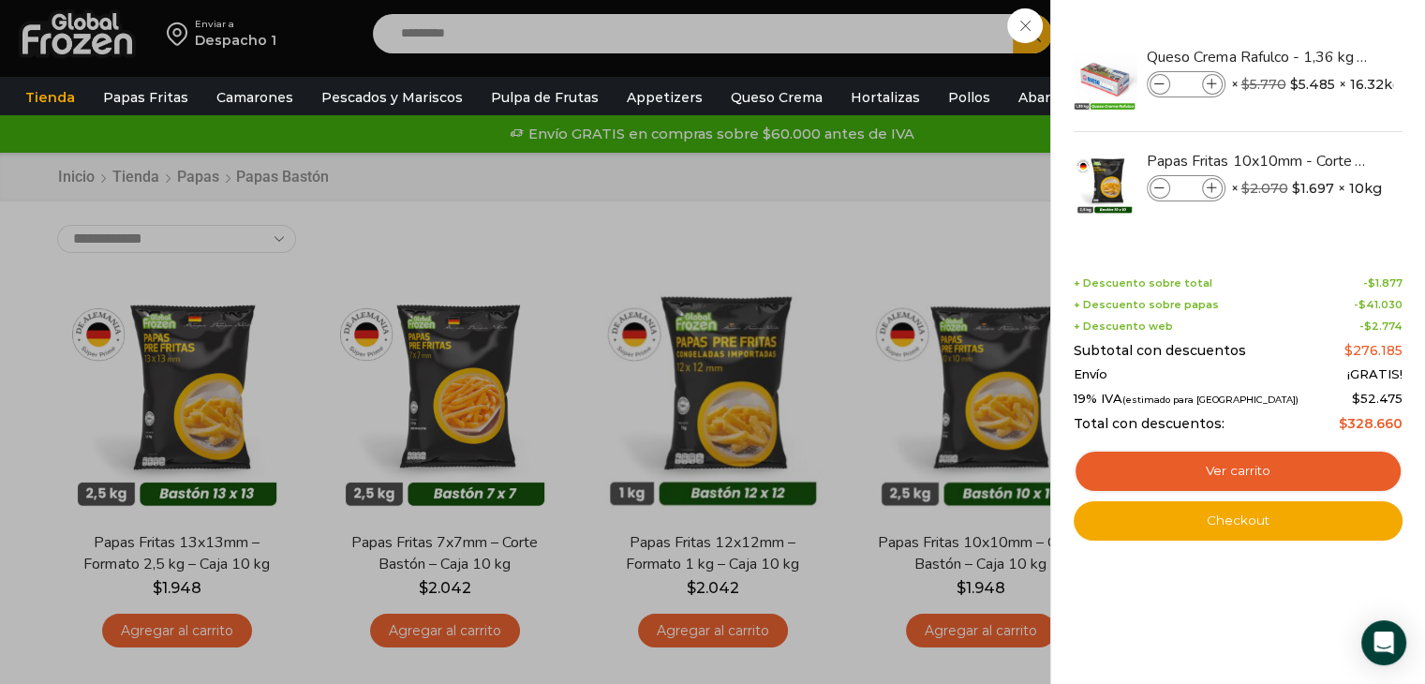
click at [1313, 56] on div "12 Carrito 12 12 Shopping Cart" at bounding box center [1360, 34] width 94 height 44
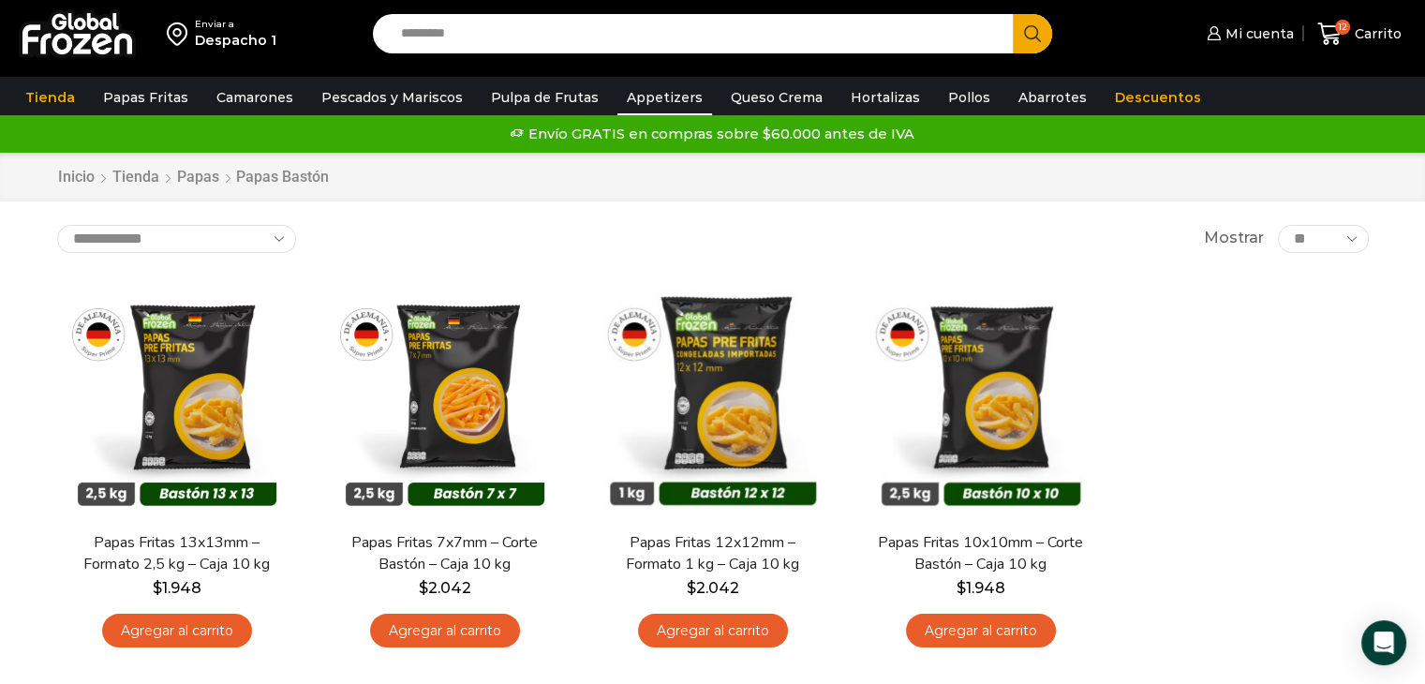
click at [636, 105] on link "Appetizers" at bounding box center [665, 98] width 95 height 36
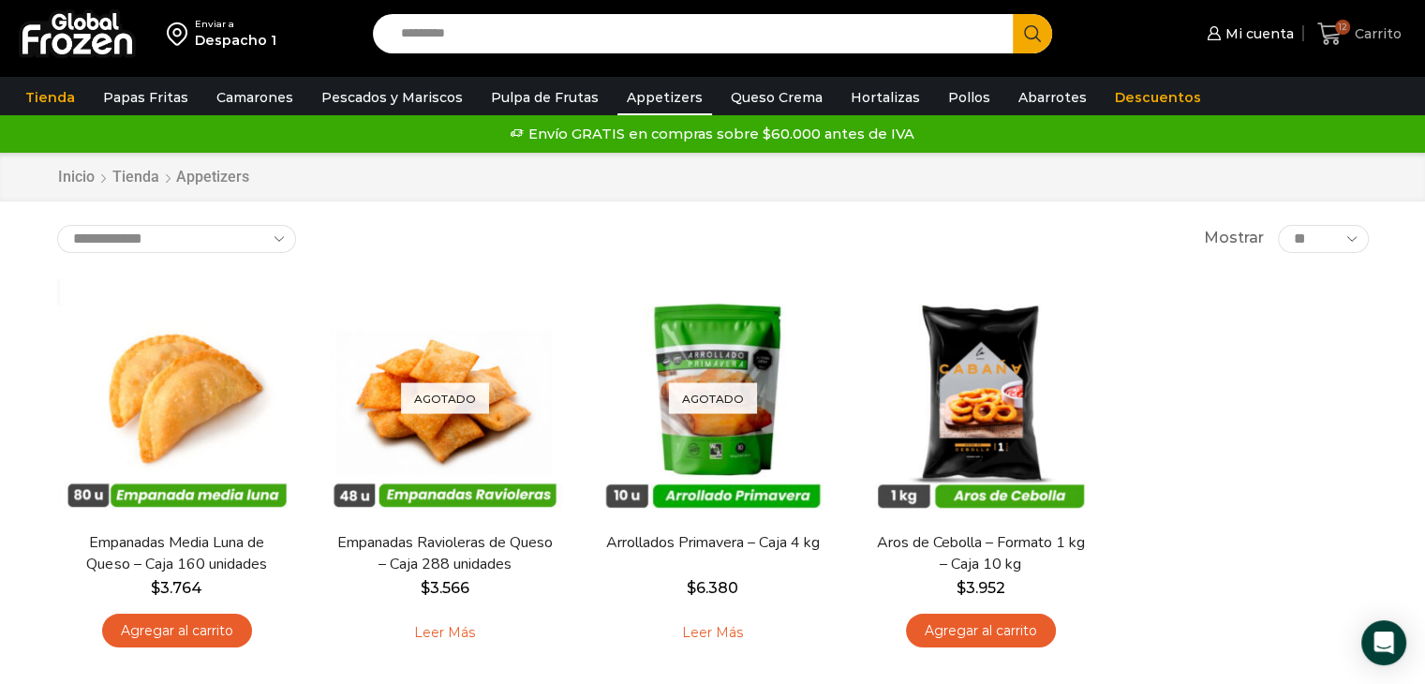
click at [1368, 28] on span "Carrito" at bounding box center [1376, 33] width 52 height 19
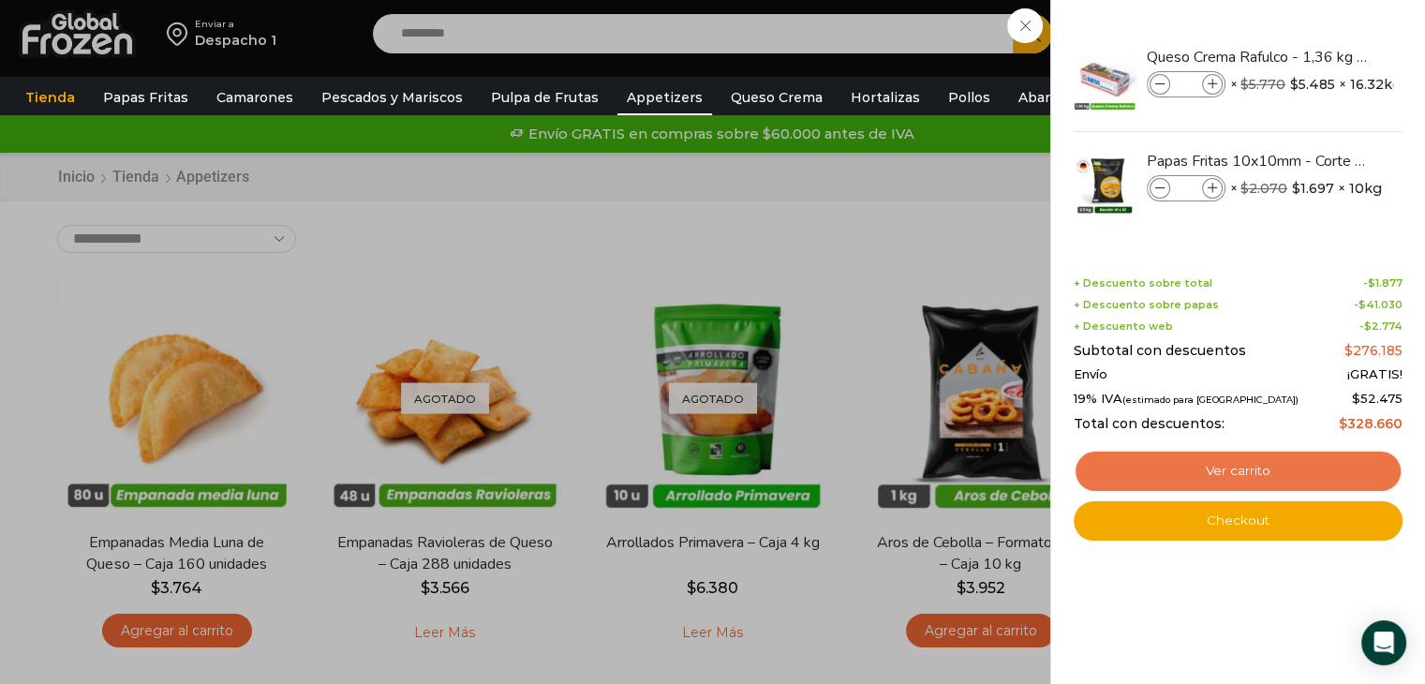
click at [1253, 476] on link "Ver carrito" at bounding box center [1238, 471] width 329 height 43
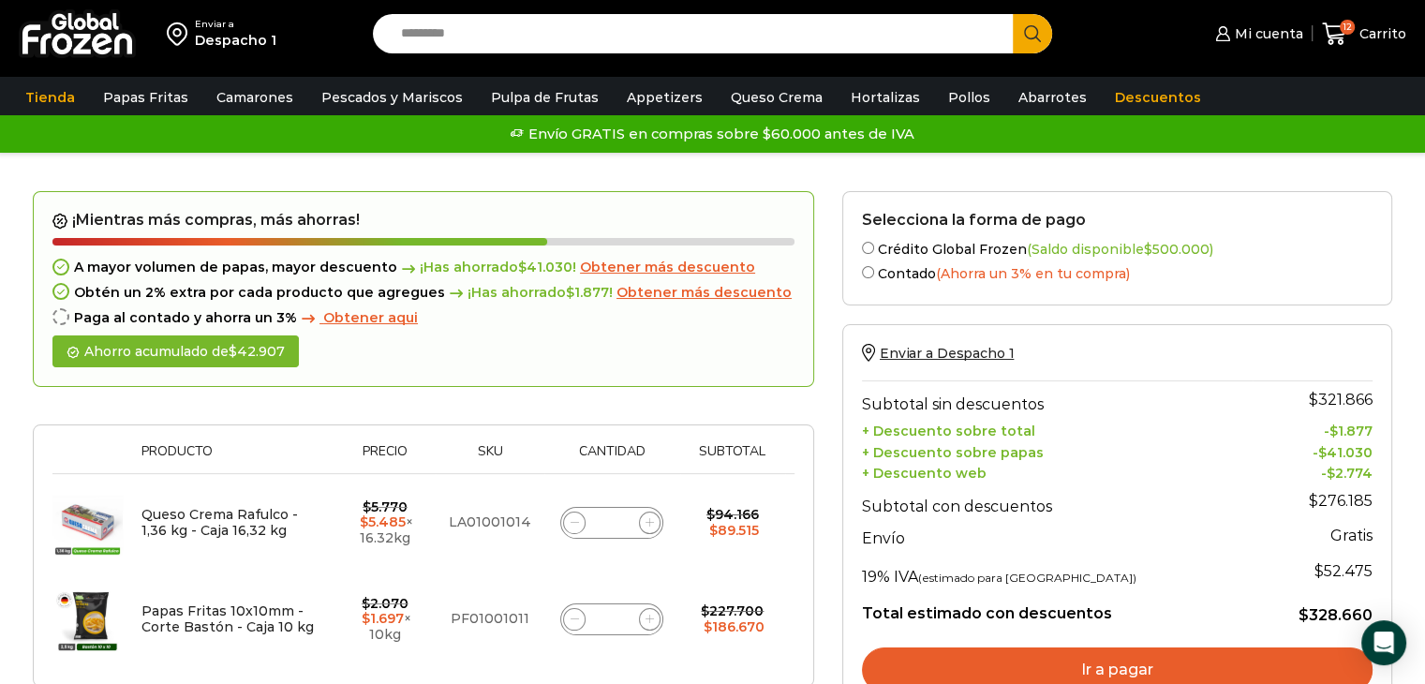
click at [1147, 674] on link "Ir a pagar" at bounding box center [1117, 670] width 511 height 45
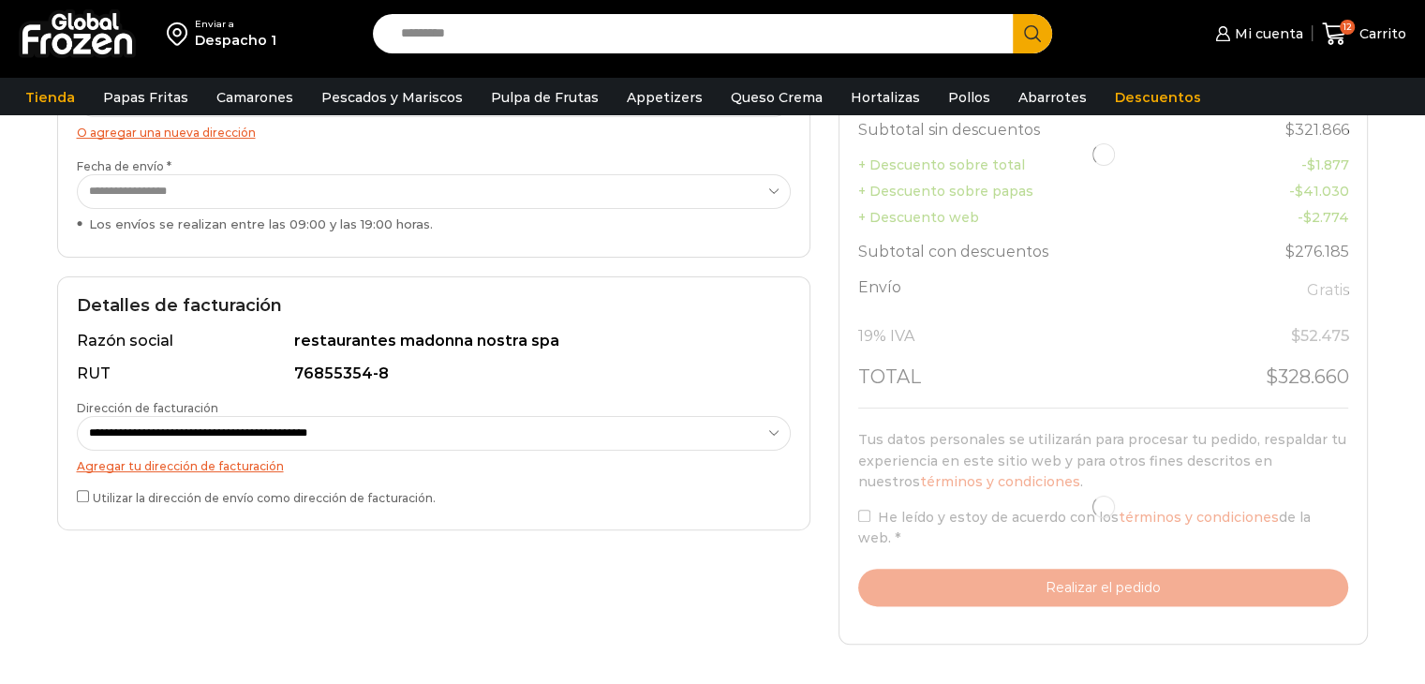
scroll to position [469, 0]
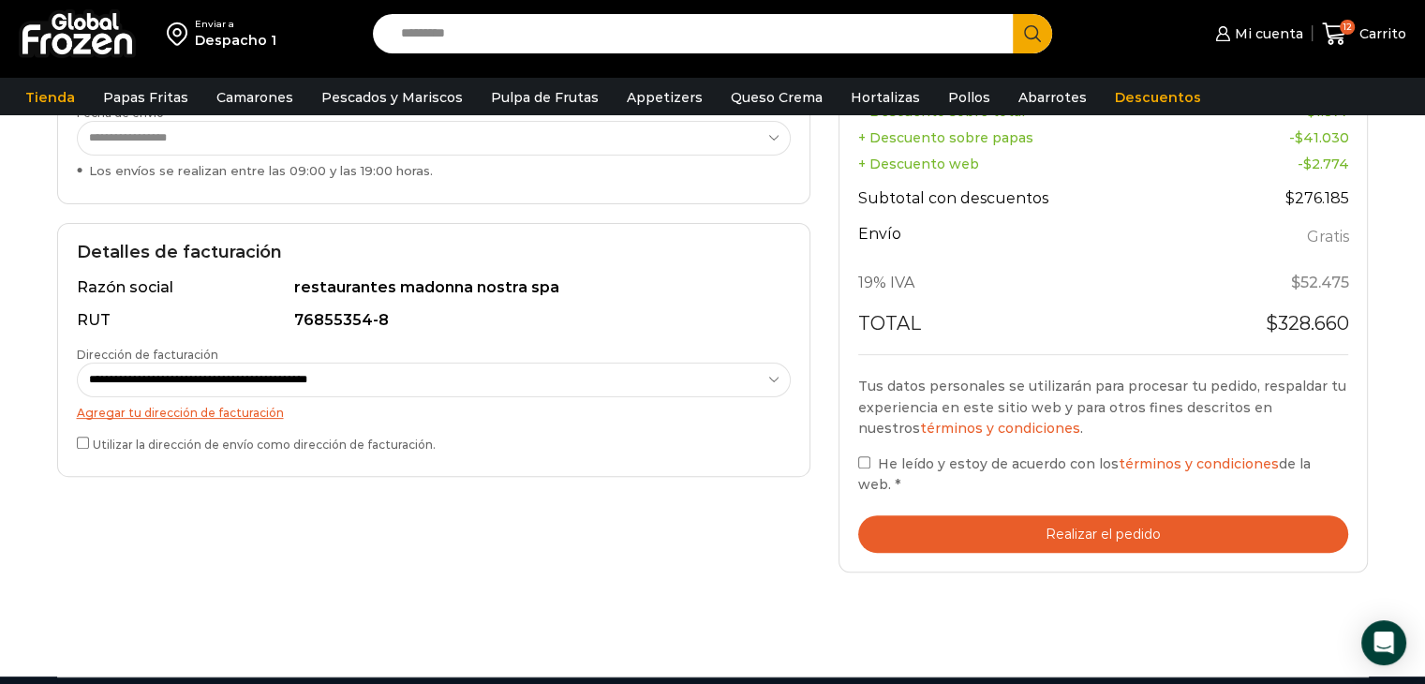
click at [1109, 518] on button "Realizar el pedido" at bounding box center [1103, 534] width 491 height 38
